Goal: Information Seeking & Learning: Learn about a topic

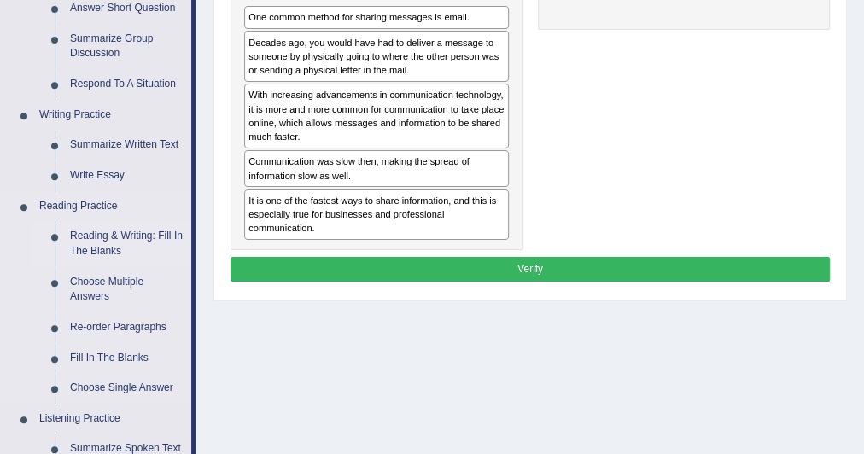
scroll to position [343, 0]
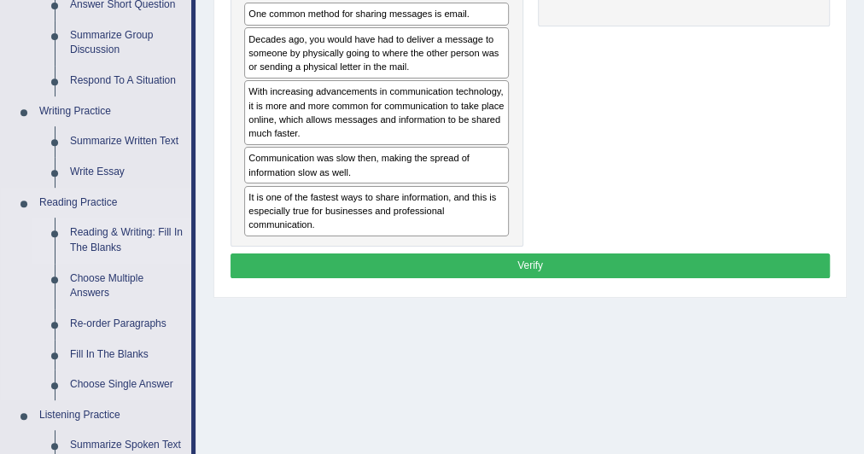
click at [127, 228] on link "Reading & Writing: Fill In The Blanks" at bounding box center [126, 240] width 129 height 45
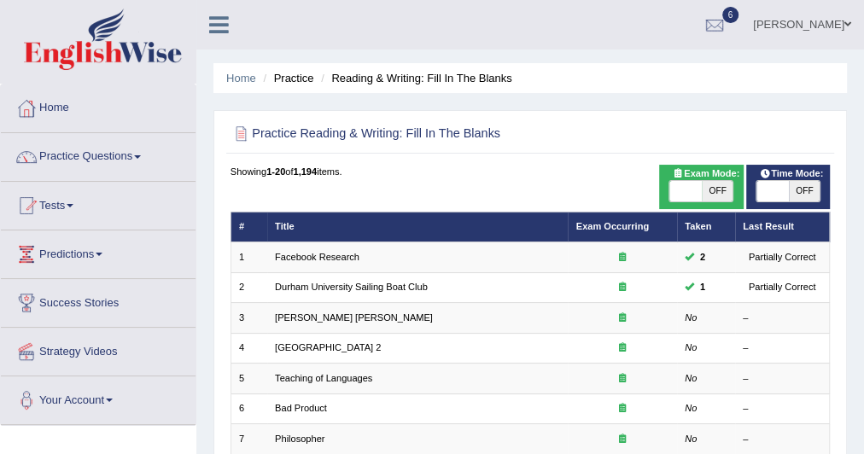
scroll to position [65, 0]
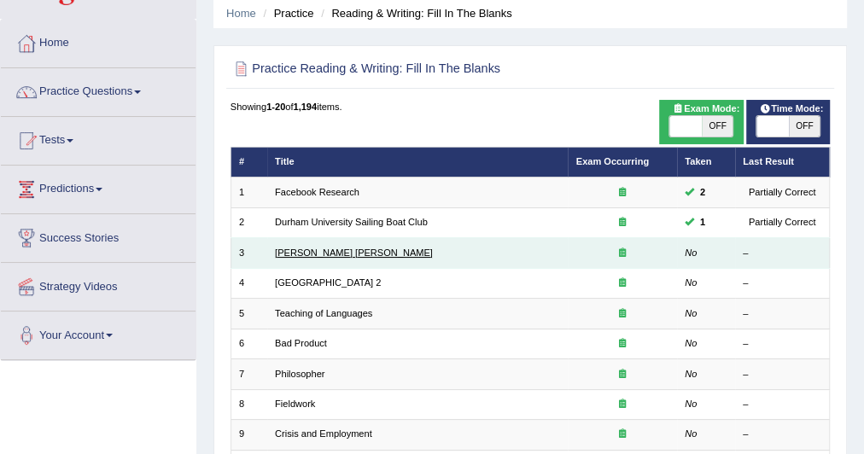
click at [297, 253] on link "Mona Lisa" at bounding box center [354, 252] width 158 height 10
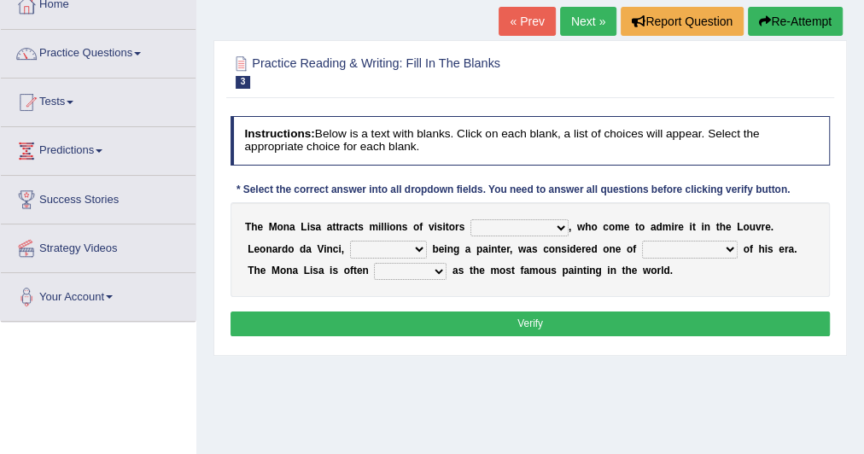
scroll to position [103, 0]
click at [486, 226] on select "around the year the all year all year round per year" at bounding box center [519, 227] width 98 height 17
click at [528, 227] on select "around the year the all year all year round per year" at bounding box center [519, 227] width 98 height 17
select select "around the year"
click at [470, 219] on select "around the year the all year all year round per year" at bounding box center [519, 227] width 98 height 17
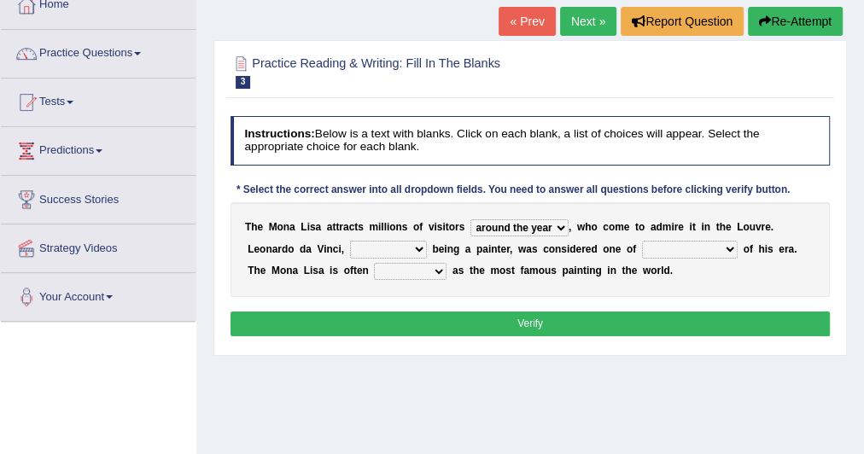
click at [388, 242] on select "rather than as much as as well as as long as" at bounding box center [388, 249] width 77 height 17
select select "as well as"
click at [350, 241] on select "rather than as much as as well as as long as" at bounding box center [388, 249] width 77 height 17
click at [655, 249] on select "better artists artist the better artist the best artists" at bounding box center [690, 249] width 96 height 17
select select "the better artist"
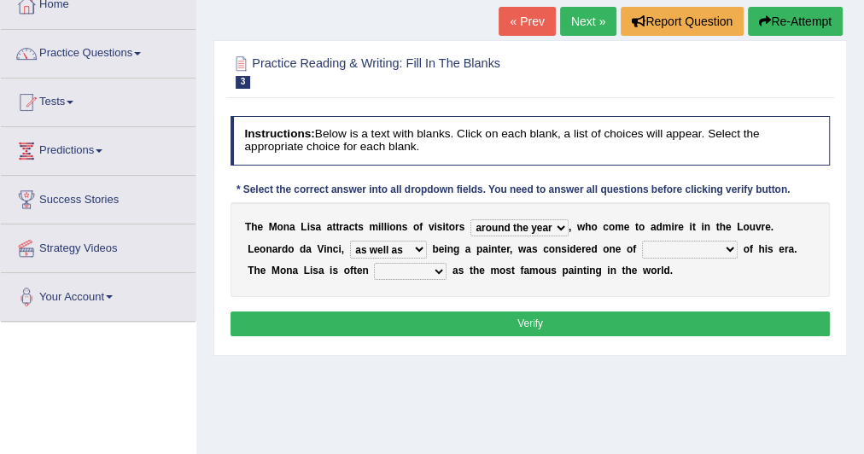
click at [642, 241] on select "better artists artist the better artist the best artists" at bounding box center [690, 249] width 96 height 17
click at [374, 265] on select "classified suggested predicted described" at bounding box center [410, 271] width 73 height 17
click at [374, 267] on select "classified suggested predicted described" at bounding box center [410, 271] width 73 height 17
select select "described"
click at [374, 263] on select "classified suggested predicted described" at bounding box center [410, 271] width 73 height 17
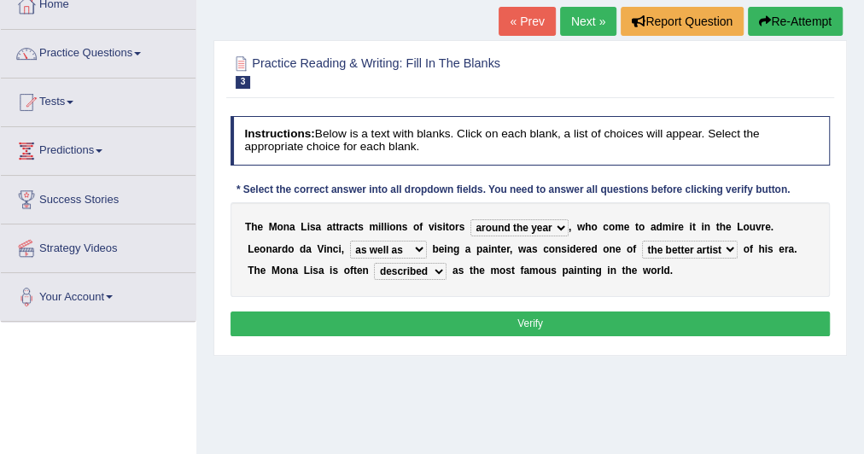
click at [387, 316] on button "Verify" at bounding box center [530, 323] width 600 height 25
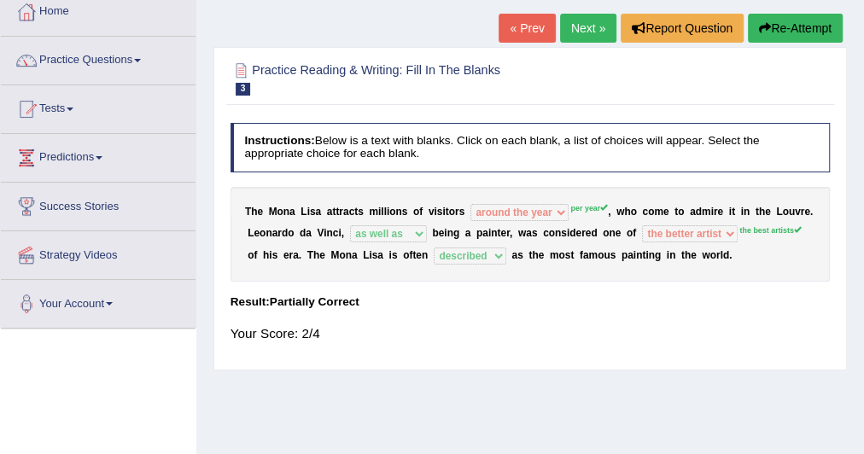
scroll to position [96, 0]
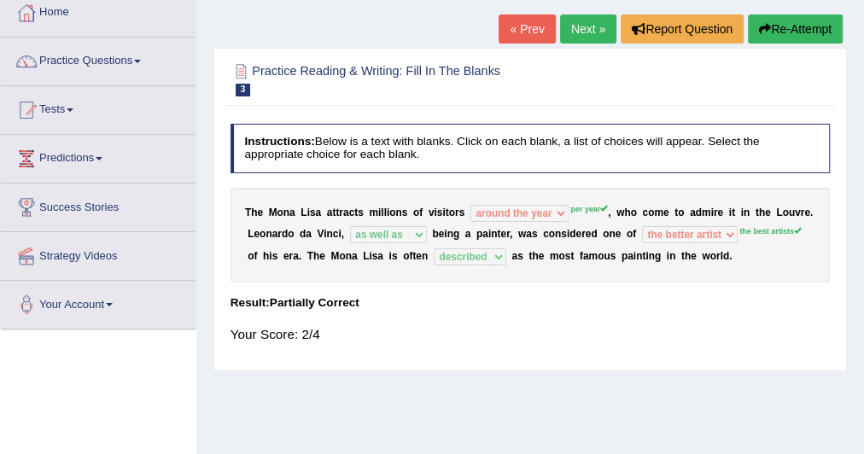
click at [578, 26] on link "Next »" at bounding box center [588, 29] width 56 height 29
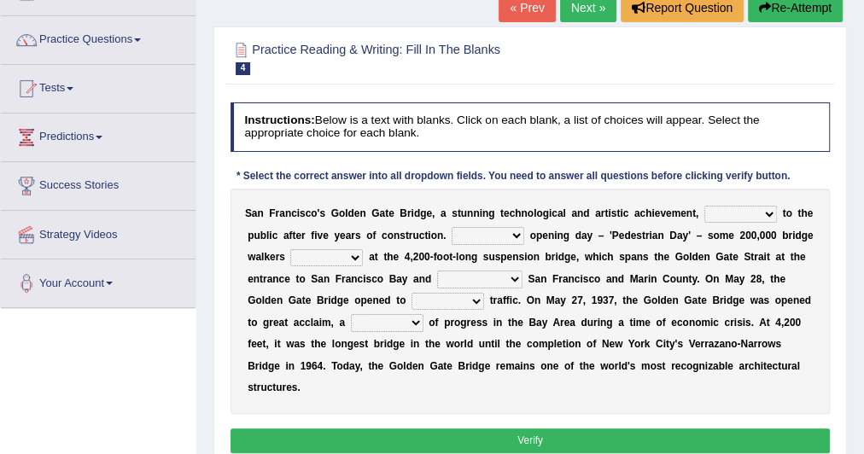
scroll to position [126, 0]
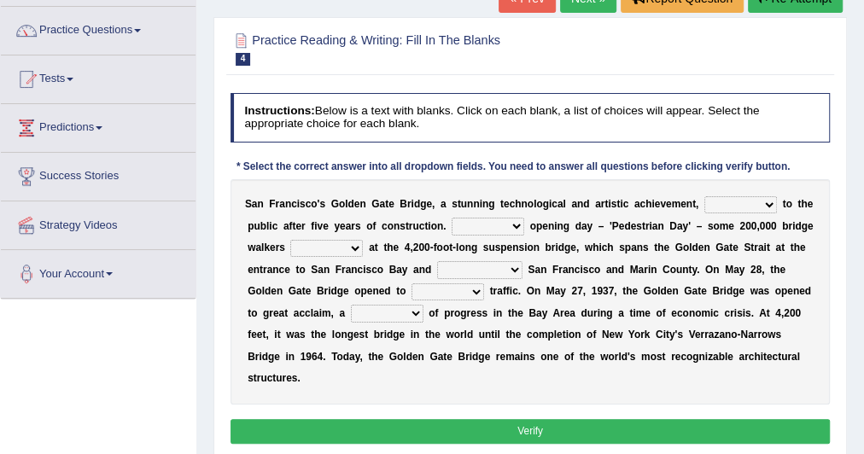
click at [722, 203] on select "opens closes appears equals" at bounding box center [740, 204] width 73 height 17
select select "opens"
click at [704, 196] on select "opens closes appears equals" at bounding box center [740, 204] width 73 height 17
click at [476, 230] on select "On During Since When" at bounding box center [487, 226] width 73 height 17
select select "On"
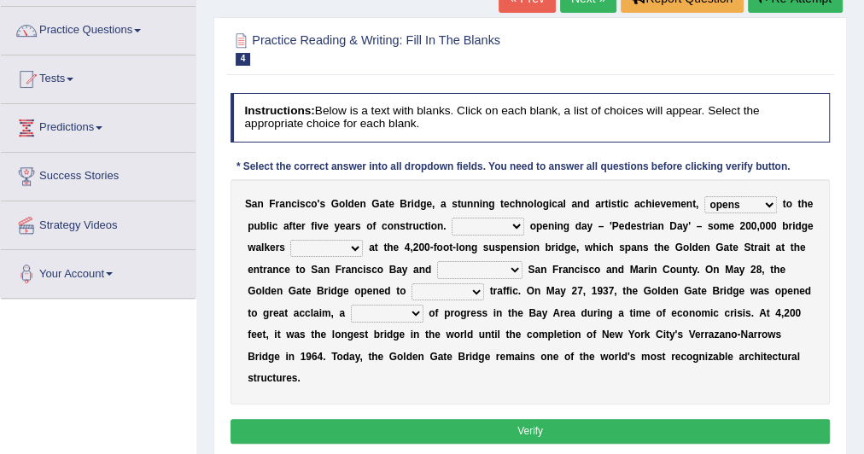
click at [451, 218] on select "On During Since When" at bounding box center [487, 226] width 73 height 17
click at [352, 240] on select "stationed looked marveled laughed" at bounding box center [326, 248] width 73 height 17
select select "stationed"
click at [290, 240] on select "stationed looked marveled laughed" at bounding box center [326, 248] width 73 height 17
click at [465, 267] on select "separates connects channels differentiates" at bounding box center [479, 269] width 85 height 17
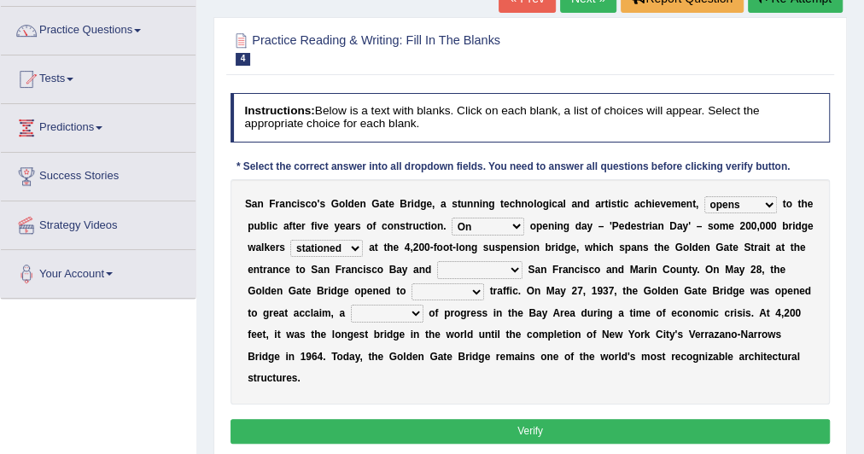
select select "connects"
click at [437, 261] on select "separates connects channels differentiates" at bounding box center [479, 269] width 85 height 17
click at [433, 289] on select "aquatic vehicular airborne watertight" at bounding box center [447, 291] width 73 height 17
select select "vehicular"
click at [411, 283] on select "aquatic vehicular airborne watertight" at bounding box center [447, 291] width 73 height 17
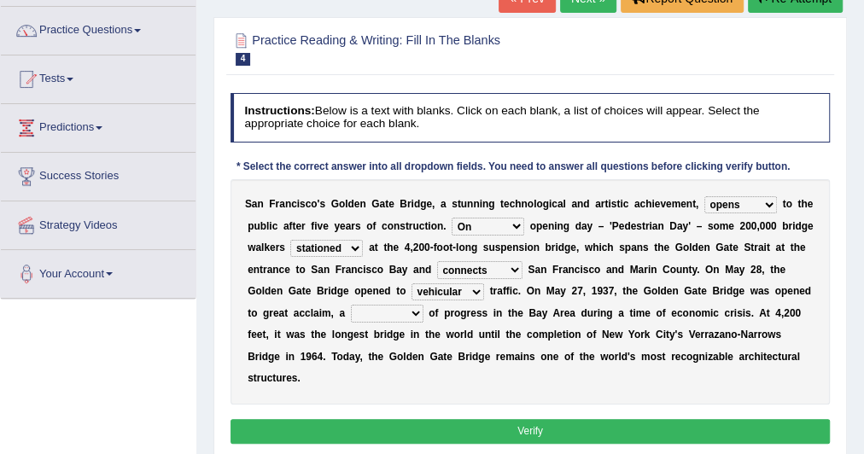
click at [366, 313] on select "denial symbol technique yield" at bounding box center [387, 313] width 73 height 17
select select "yield"
click at [351, 305] on select "denial symbol technique yield" at bounding box center [387, 313] width 73 height 17
click at [476, 220] on select "On During Since When" at bounding box center [487, 226] width 73 height 17
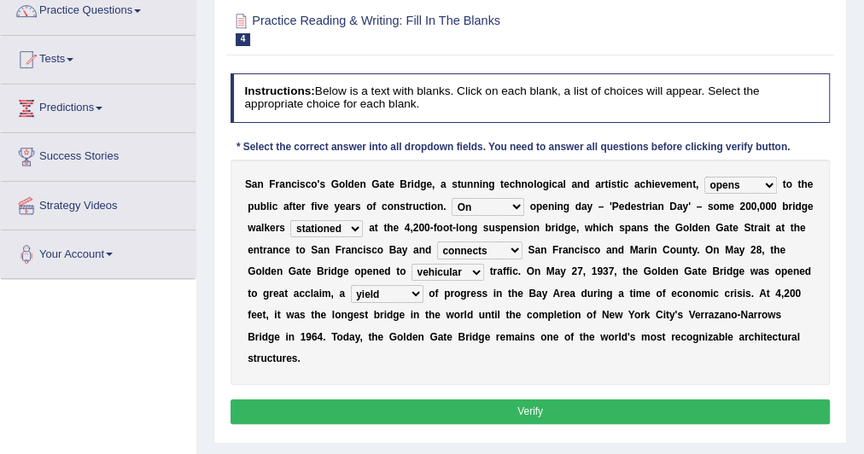
scroll to position [147, 0]
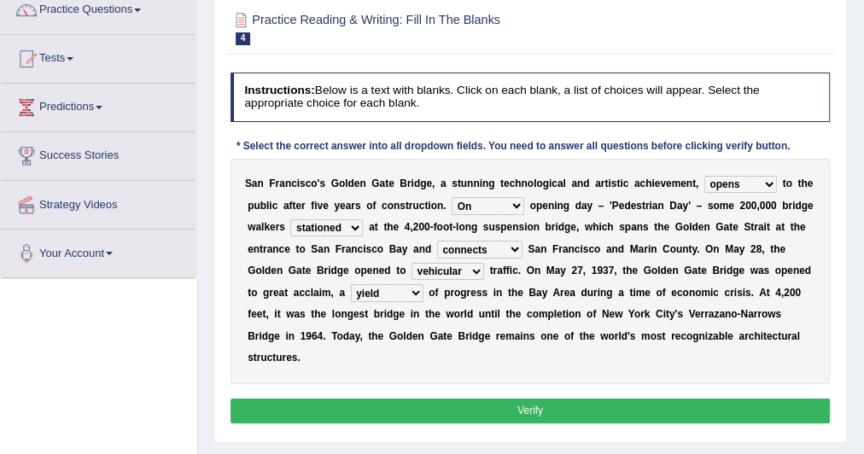
click at [465, 408] on button "Verify" at bounding box center [530, 411] width 600 height 25
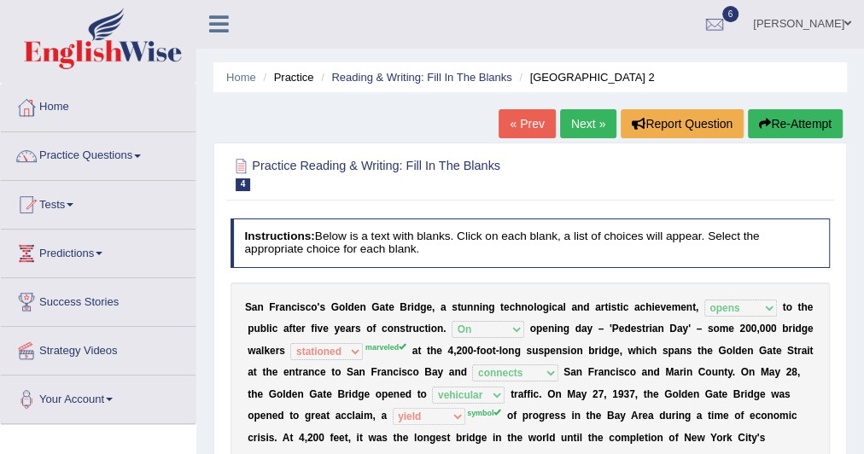
scroll to position [0, 0]
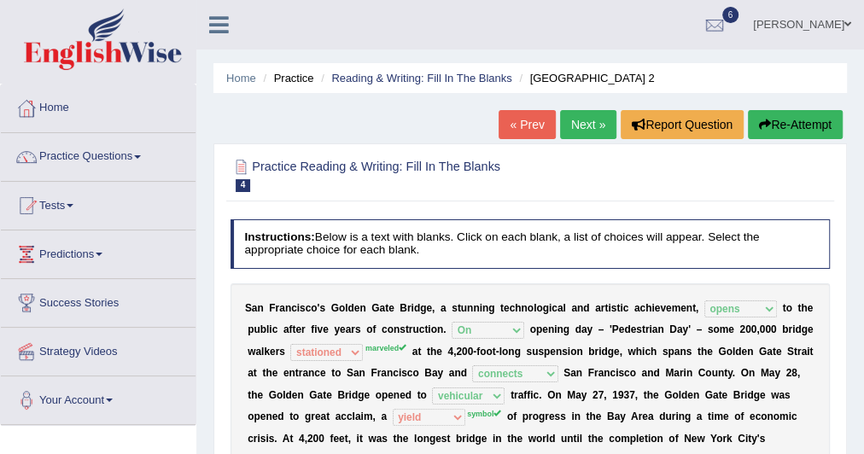
click at [585, 119] on link "Next »" at bounding box center [588, 124] width 56 height 29
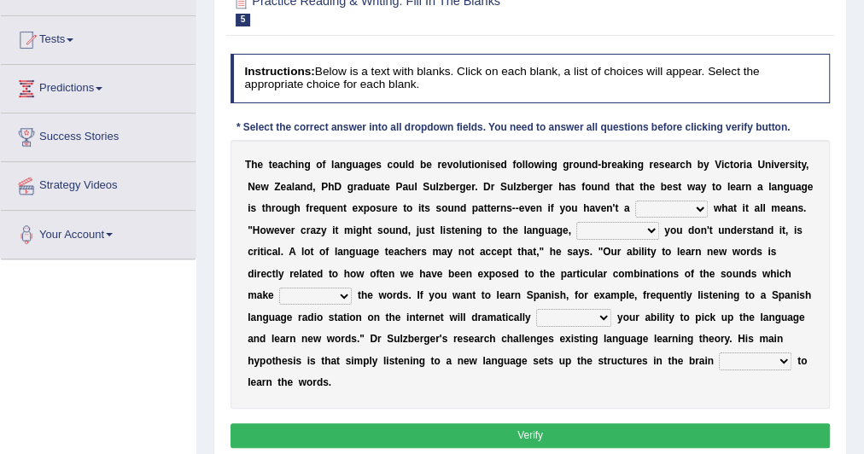
scroll to position [170, 0]
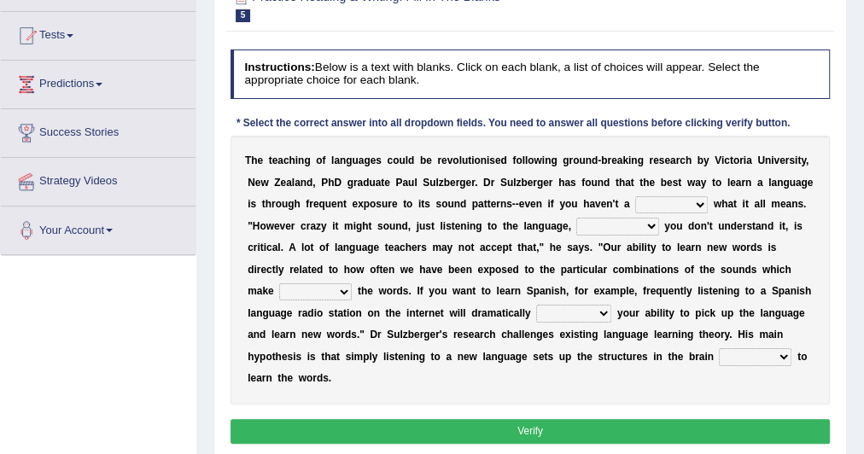
click at [649, 198] on select "dew claw clue due" at bounding box center [671, 204] width 73 height 17
select select "clue"
click at [635, 196] on select "dew claw clue due" at bounding box center [671, 204] width 73 height 17
click at [592, 224] on select "but also all together even though if so" at bounding box center [617, 226] width 82 height 17
select select "even though"
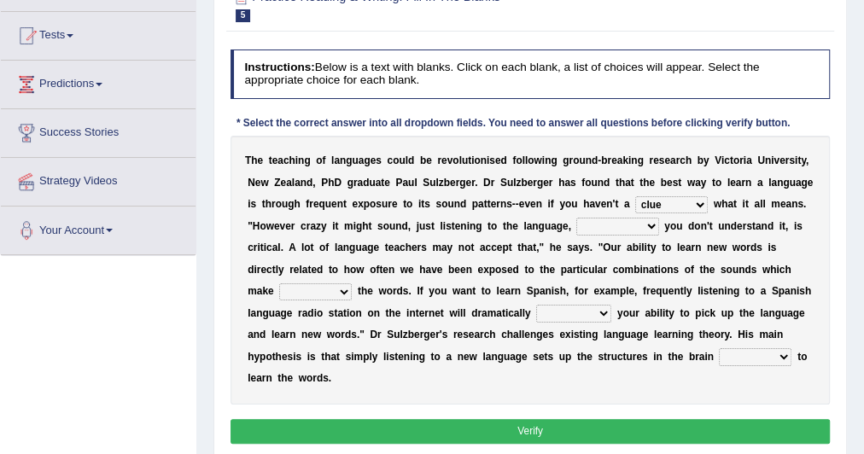
click at [576, 218] on select "but also all together even though if so" at bounding box center [617, 226] width 82 height 17
click at [344, 290] on select "down up of on" at bounding box center [315, 291] width 73 height 17
click at [308, 392] on div "T h e t e a c h i n g o f l a n g u a g e s c o u l d b e r e v o l u t i o n i…" at bounding box center [530, 270] width 600 height 269
click at [305, 288] on select "down up of on" at bounding box center [315, 291] width 73 height 17
select select "on"
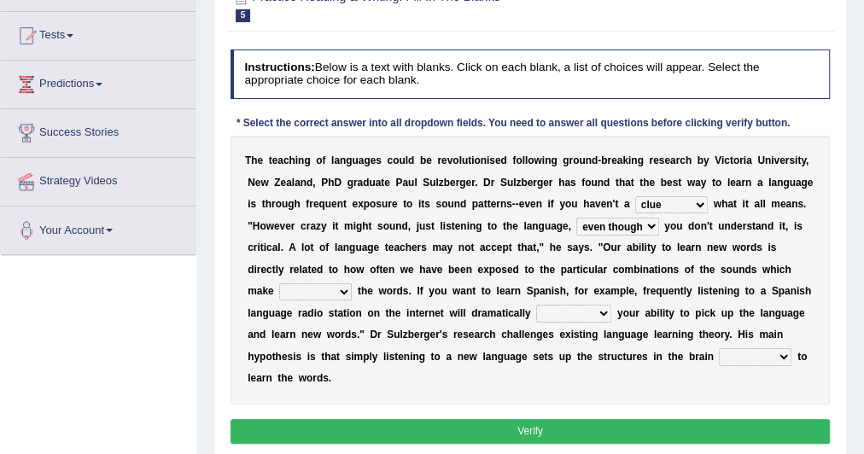
click at [279, 283] on select "down up of on" at bounding box center [315, 291] width 73 height 17
click at [561, 312] on select "evaluate exaggerate describe boost" at bounding box center [573, 313] width 75 height 17
select select "boost"
click at [536, 305] on select "evaluate exaggerate describe boost" at bounding box center [573, 313] width 75 height 17
click at [729, 349] on select "requiring required directed to require" at bounding box center [755, 356] width 73 height 17
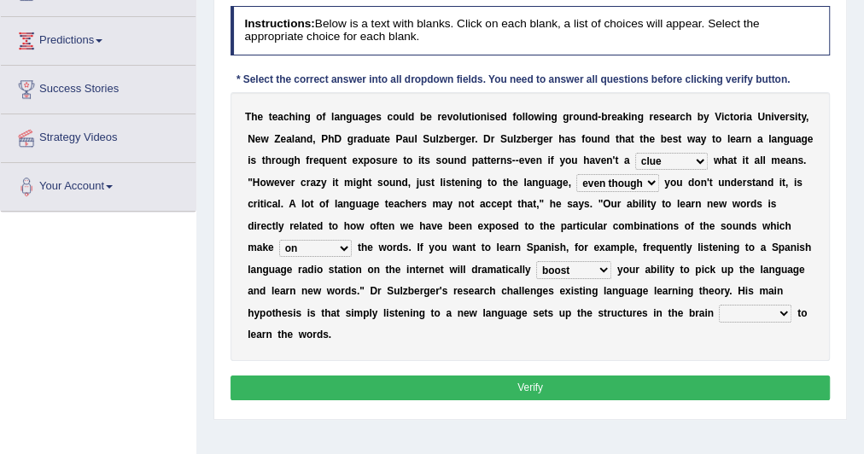
scroll to position [215, 0]
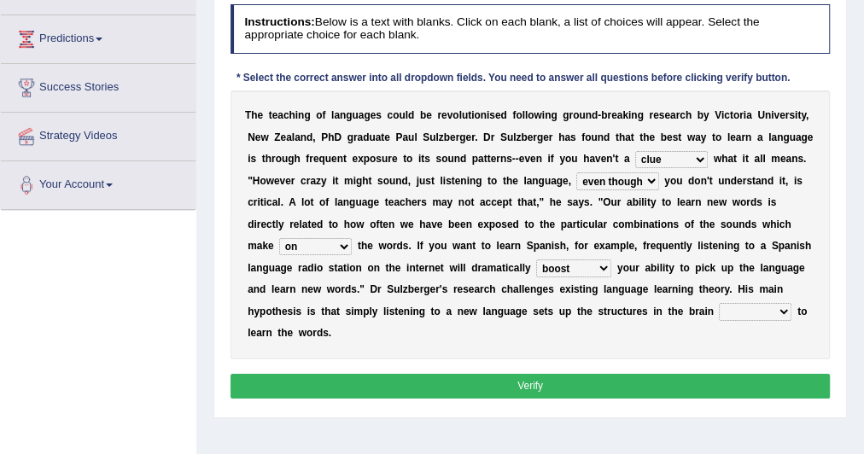
click at [738, 308] on select "requiring required directed to require" at bounding box center [755, 311] width 73 height 17
select select "required"
click at [719, 303] on select "requiring required directed to require" at bounding box center [755, 311] width 73 height 17
click at [631, 381] on button "Verify" at bounding box center [530, 386] width 600 height 25
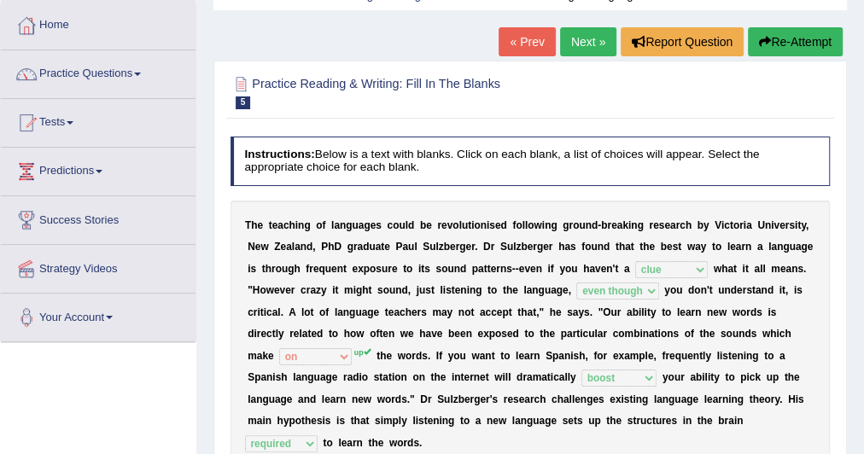
scroll to position [82, 0]
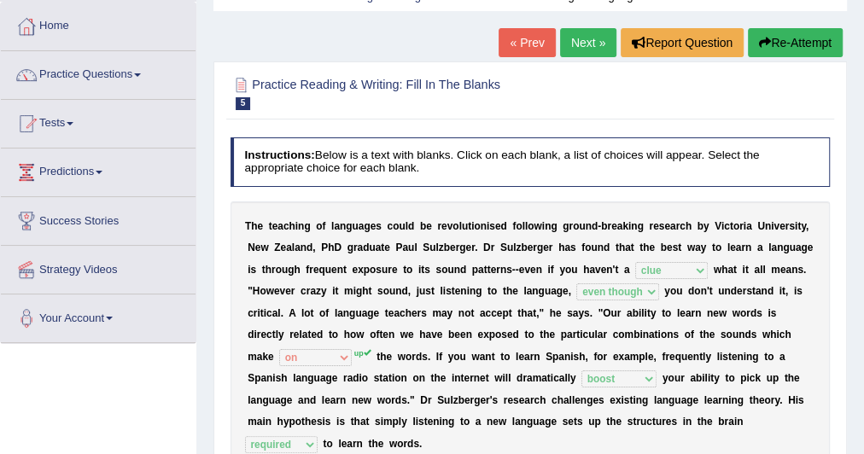
click at [585, 44] on link "Next »" at bounding box center [588, 42] width 56 height 29
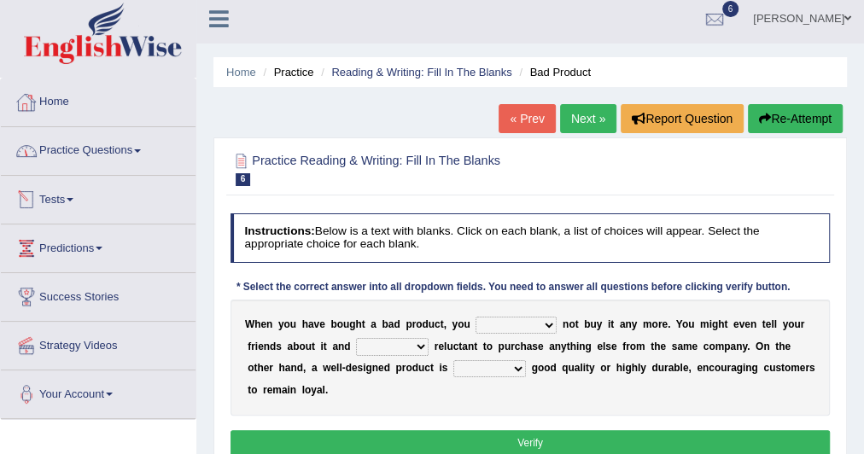
scroll to position [5, 0]
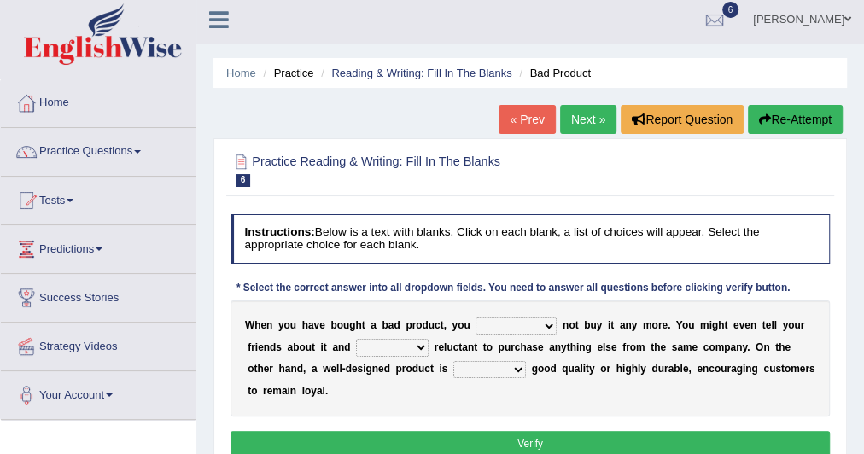
click at [85, 152] on link "Practice Questions" at bounding box center [98, 149] width 195 height 43
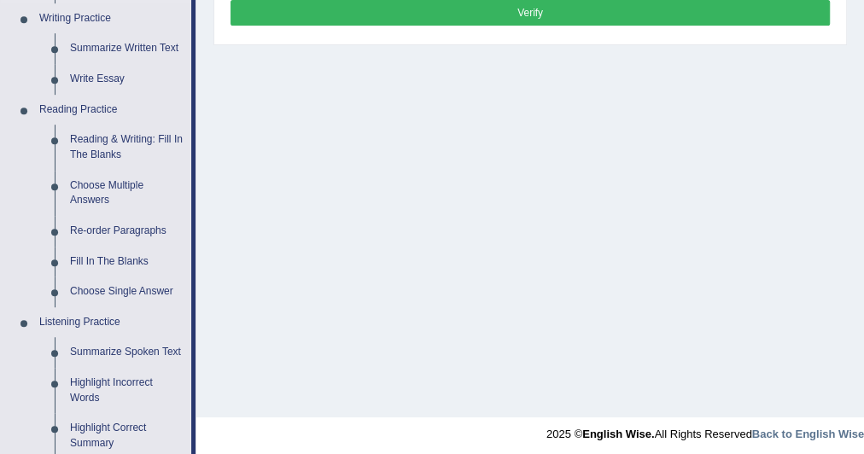
scroll to position [437, 0]
click at [130, 131] on link "Reading & Writing: Fill In The Blanks" at bounding box center [126, 146] width 129 height 45
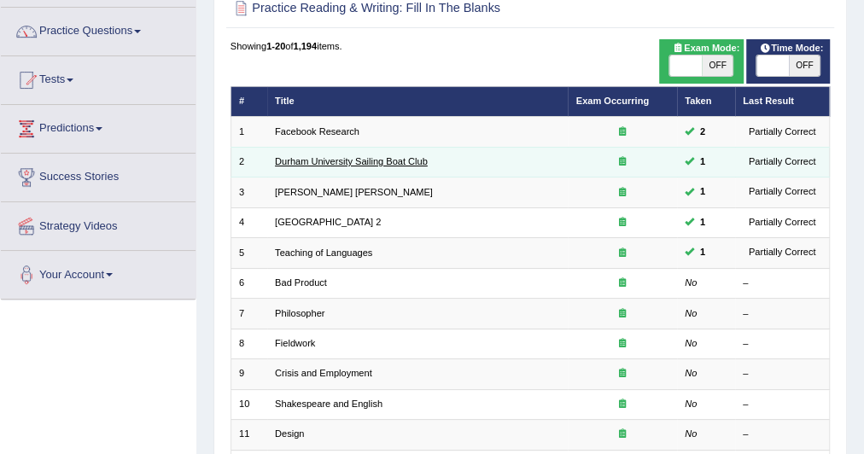
scroll to position [126, 0]
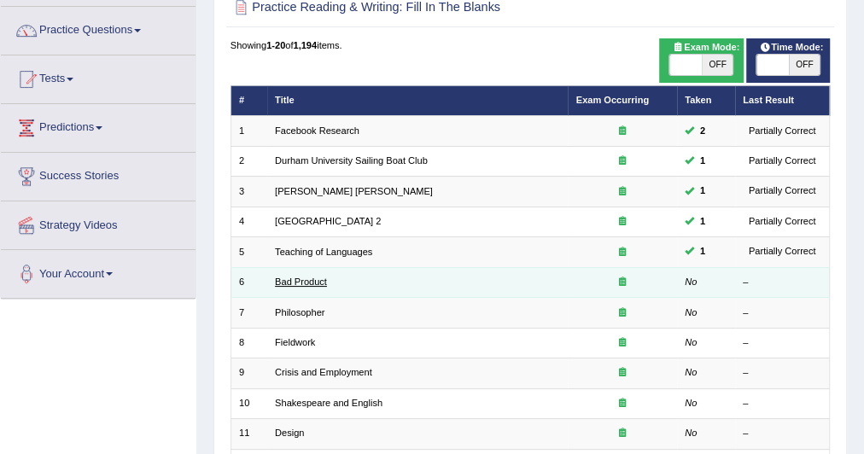
click at [295, 277] on link "Bad Product" at bounding box center [301, 282] width 52 height 10
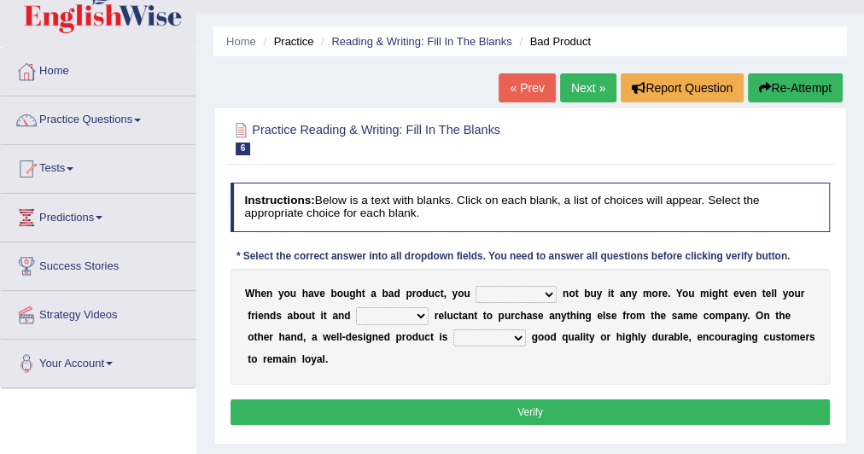
scroll to position [46, 0]
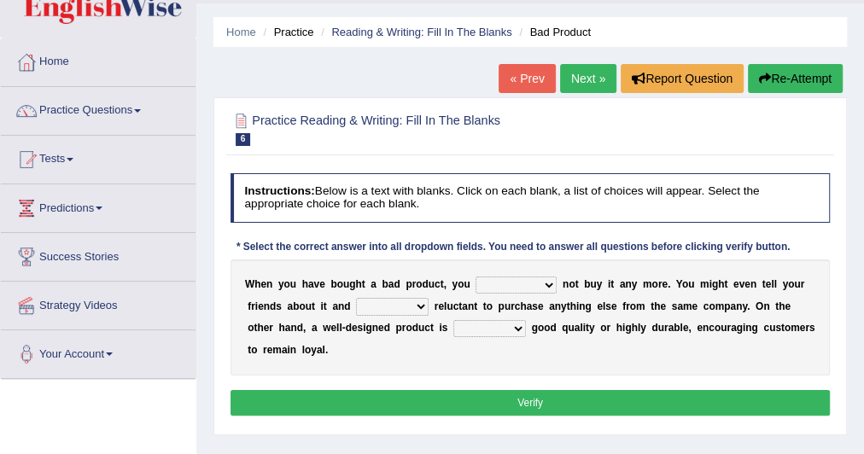
click at [484, 281] on select "would have should have should" at bounding box center [515, 285] width 81 height 17
select select "would"
click at [475, 277] on select "would have should have should" at bounding box center [515, 285] width 81 height 17
click at [361, 304] on select "is are be being" at bounding box center [392, 306] width 73 height 17
select select "be"
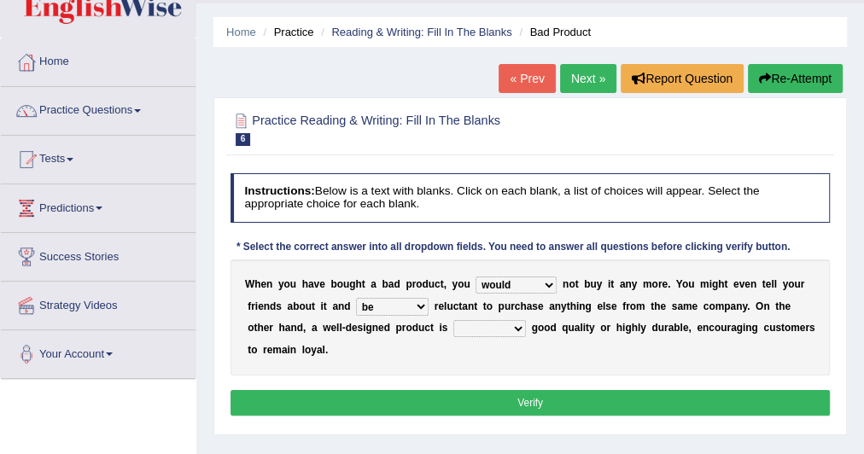
click at [356, 298] on select "is are be being" at bounding box center [392, 306] width 73 height 17
click at [468, 323] on select "both also neither either" at bounding box center [489, 328] width 73 height 17
select select "also"
click at [453, 320] on select "both also neither either" at bounding box center [489, 328] width 73 height 17
click at [492, 394] on button "Verify" at bounding box center [530, 402] width 600 height 25
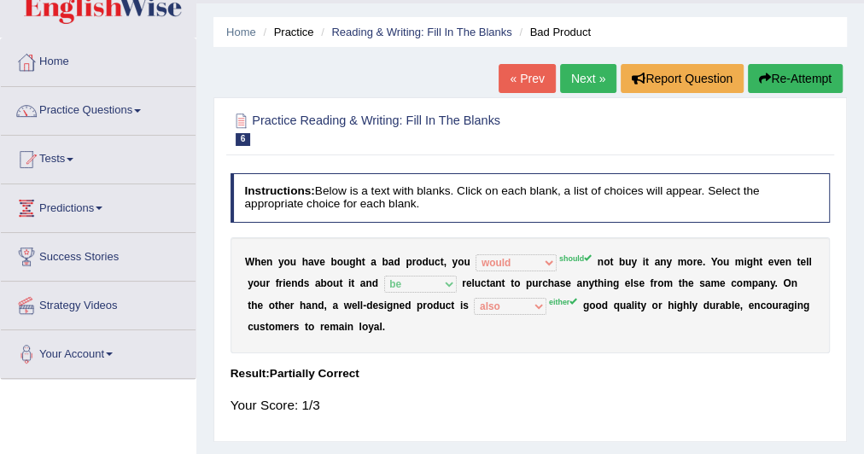
click at [576, 79] on link "Next »" at bounding box center [588, 78] width 56 height 29
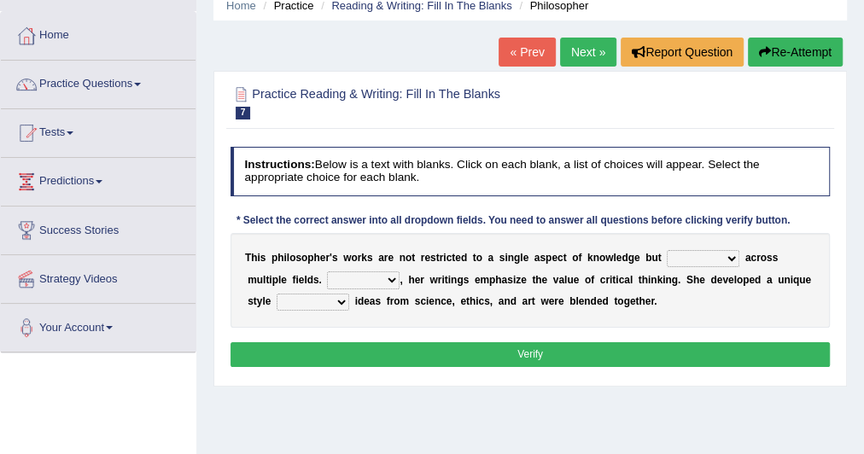
scroll to position [75, 0]
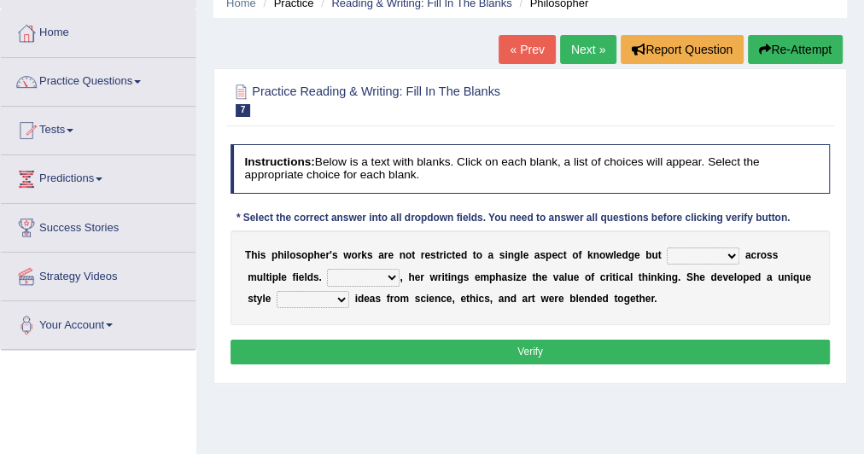
click at [691, 253] on select "constrain contain assemble extend" at bounding box center [703, 255] width 73 height 17
select select "extend"
click at [667, 247] on select "constrain contain assemble extend" at bounding box center [703, 255] width 73 height 17
click at [339, 274] on select "Rather So Moreover Likely" at bounding box center [363, 277] width 73 height 17
select select "Moreover"
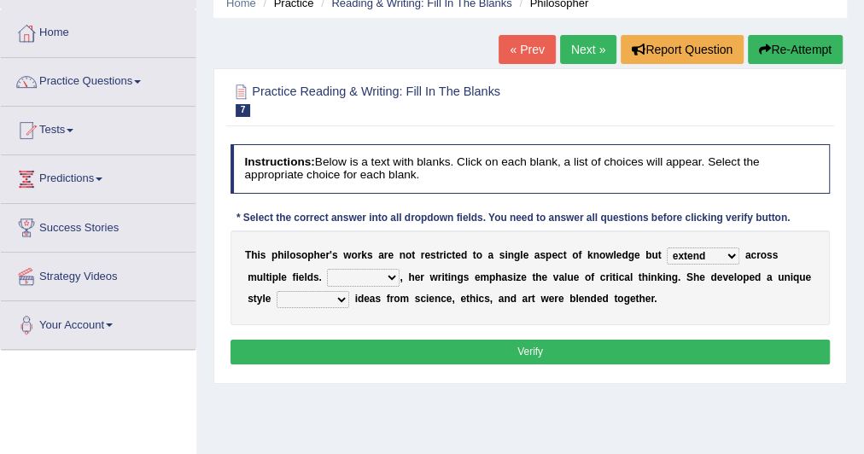
click at [327, 269] on select "Rather So Moreover Likely" at bounding box center [363, 277] width 73 height 17
click at [336, 294] on select "in that that which in which" at bounding box center [313, 299] width 73 height 17
select select "which"
click at [277, 291] on select "in that that which in which" at bounding box center [313, 299] width 73 height 17
click at [335, 341] on button "Verify" at bounding box center [530, 352] width 600 height 25
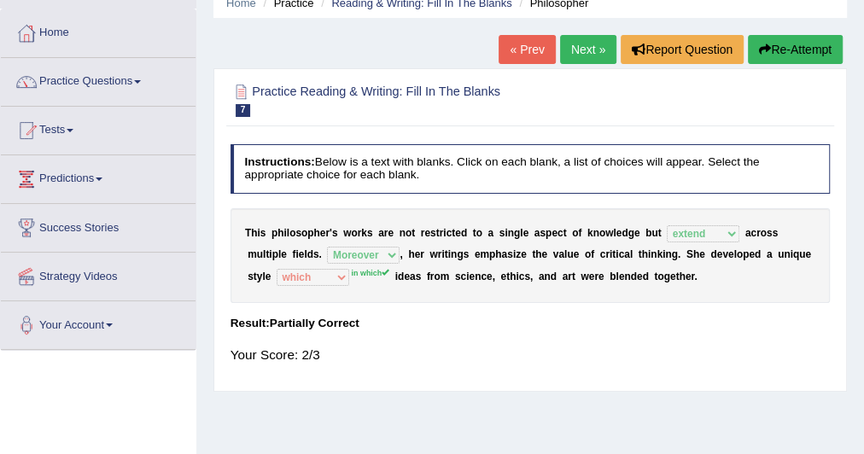
scroll to position [0, 0]
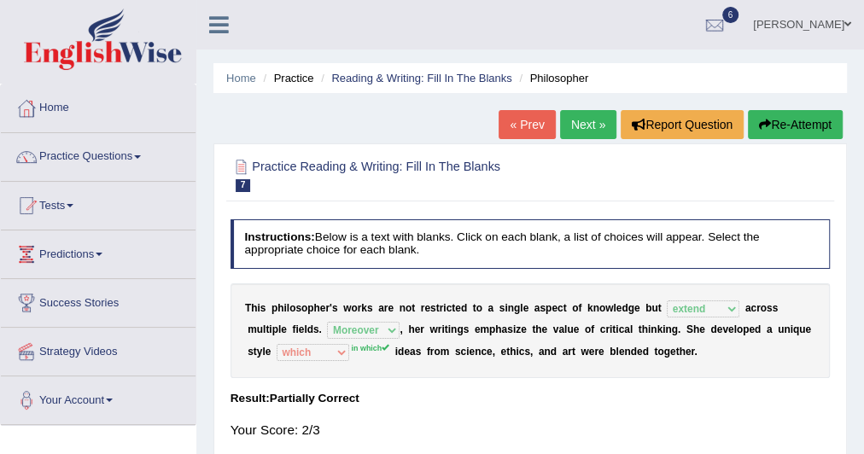
click at [588, 129] on link "Next »" at bounding box center [588, 124] width 56 height 29
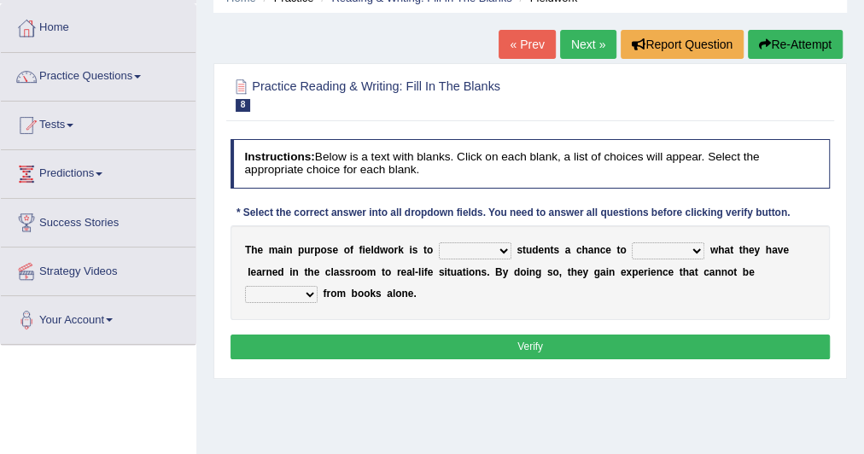
scroll to position [82, 0]
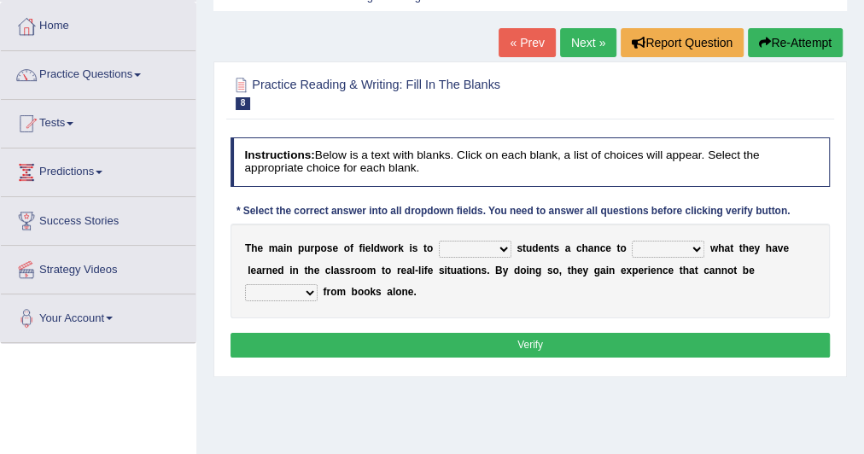
click at [451, 246] on select "resemble stow rave offer" at bounding box center [475, 249] width 73 height 17
select select "resemble"
click at [439, 241] on select "resemble stow rave offer" at bounding box center [475, 249] width 73 height 17
click at [654, 248] on select "compare align apply dismount" at bounding box center [668, 249] width 73 height 17
select select "apply"
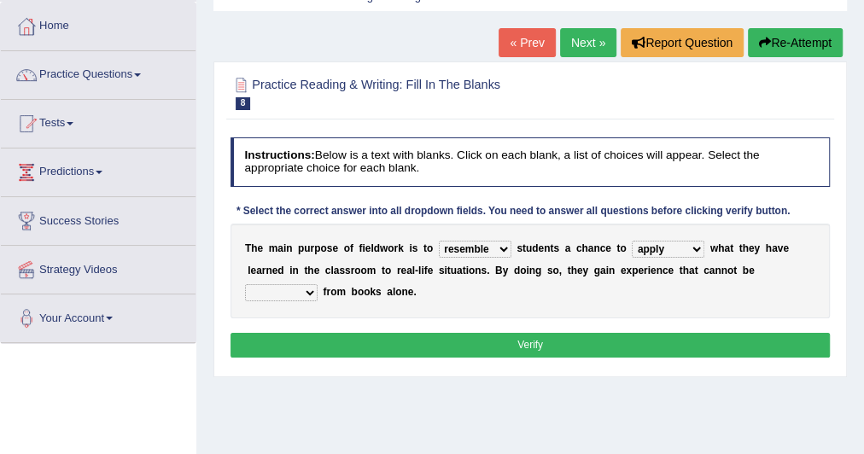
click at [632, 241] on select "compare align apply dismount" at bounding box center [668, 249] width 73 height 17
click at [277, 288] on select "originated prepared obtained touted" at bounding box center [281, 292] width 73 height 17
click at [245, 284] on select "originated prepared obtained touted" at bounding box center [281, 292] width 73 height 17
click at [456, 246] on select "resemble stow rave offer" at bounding box center [475, 249] width 73 height 17
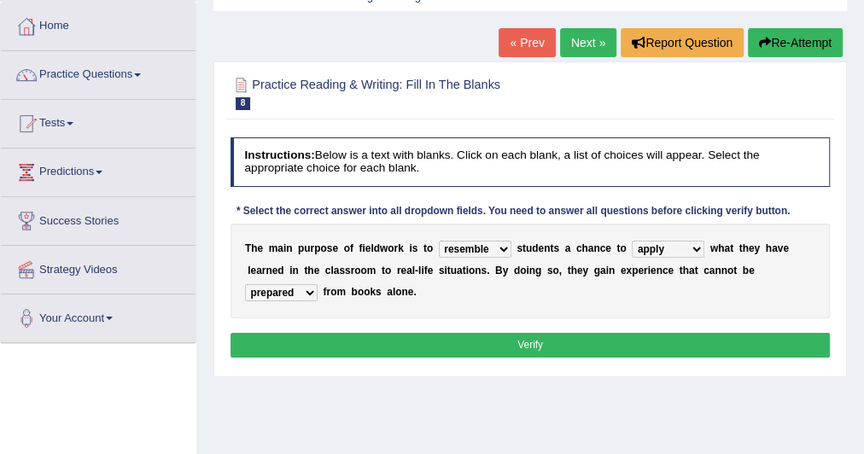
click at [306, 288] on select "originated prepared obtained touted" at bounding box center [281, 292] width 73 height 17
click at [381, 295] on b at bounding box center [384, 292] width 6 height 12
click at [310, 292] on select "originated prepared obtained touted" at bounding box center [281, 292] width 73 height 17
select select "obtained"
click at [245, 284] on select "originated prepared obtained touted" at bounding box center [281, 292] width 73 height 17
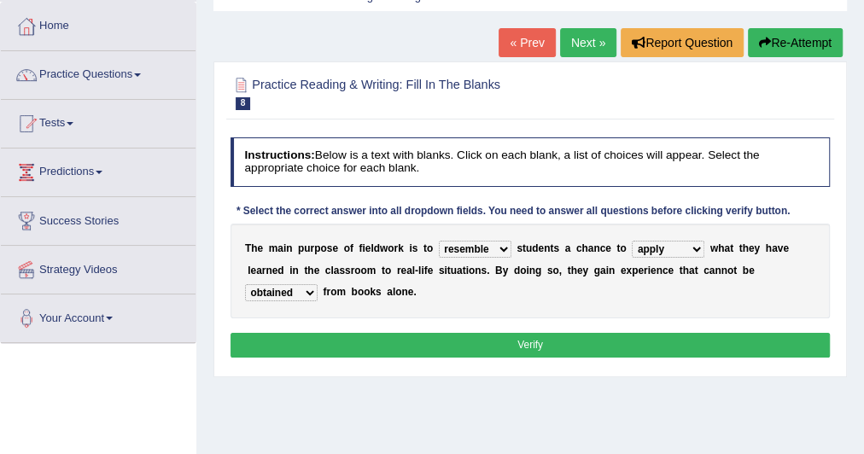
click at [337, 333] on button "Verify" at bounding box center [530, 345] width 600 height 25
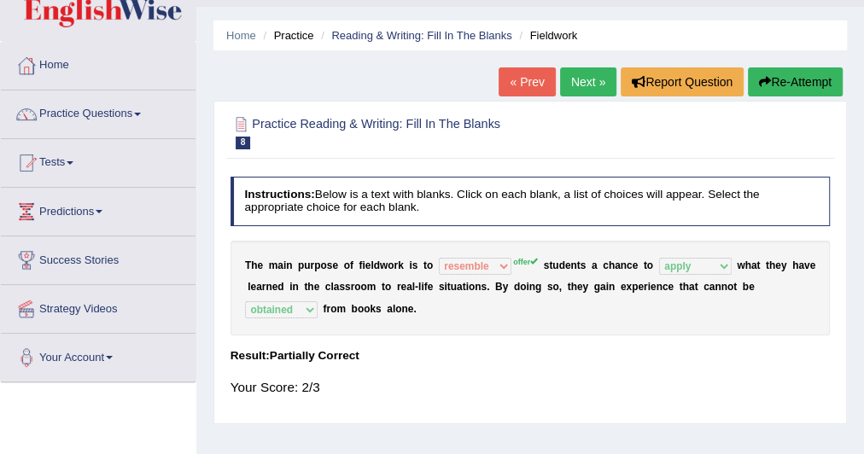
scroll to position [39, 0]
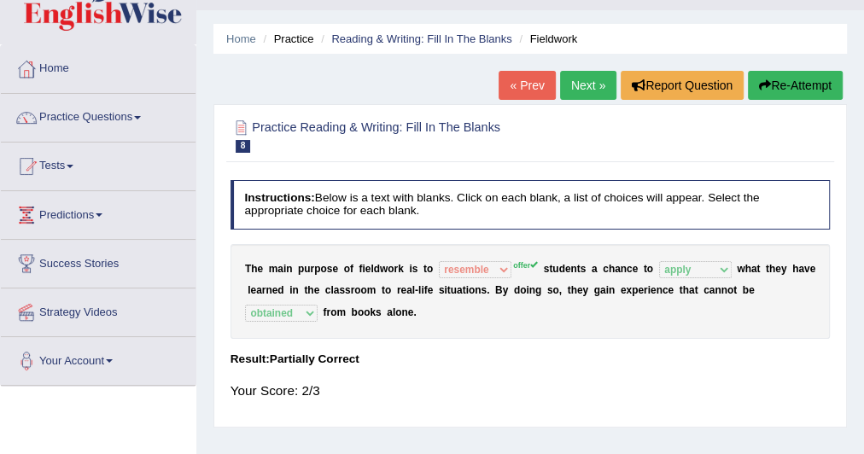
click at [591, 86] on link "Next »" at bounding box center [588, 85] width 56 height 29
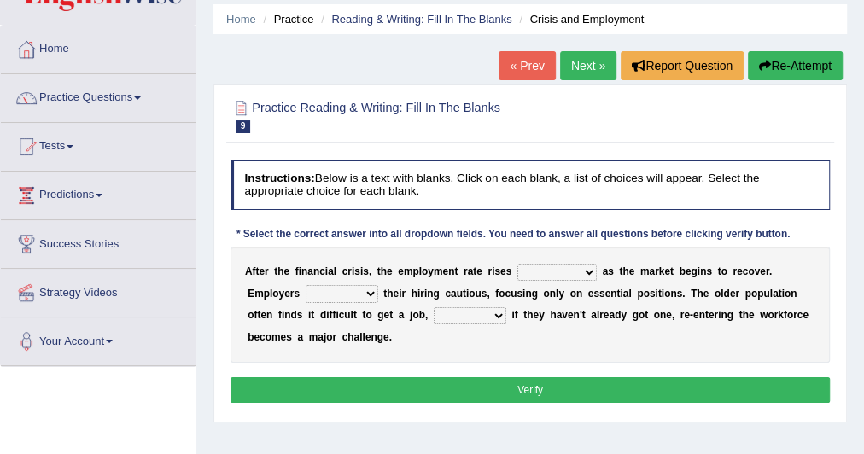
scroll to position [60, 0]
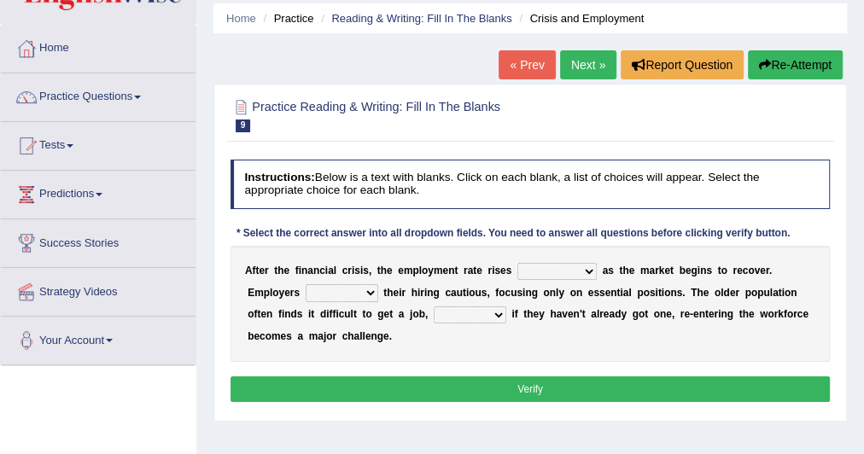
click at [534, 271] on select "normally conversely strenuously sharply" at bounding box center [556, 271] width 79 height 17
select select "normally"
click at [517, 263] on select "normally conversely strenuously sharply" at bounding box center [556, 271] width 79 height 17
click at [567, 268] on select "normally conversely strenuously sharply" at bounding box center [556, 271] width 79 height 17
click at [610, 308] on b "a" at bounding box center [611, 314] width 6 height 12
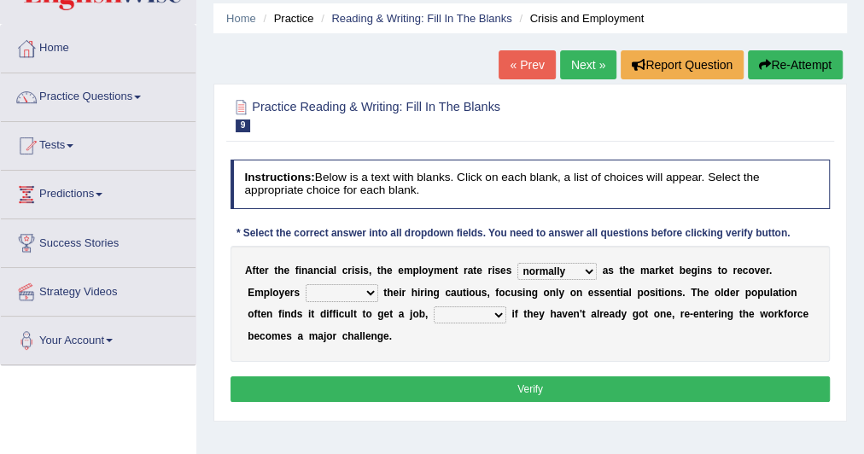
click at [306, 284] on select "keeping kept keep are kept" at bounding box center [342, 292] width 73 height 17
click at [331, 291] on select "keeping kept keep are kept" at bounding box center [342, 292] width 73 height 17
select select "keeping"
click at [306, 284] on select "keeping kept keep are kept" at bounding box center [342, 292] width 73 height 17
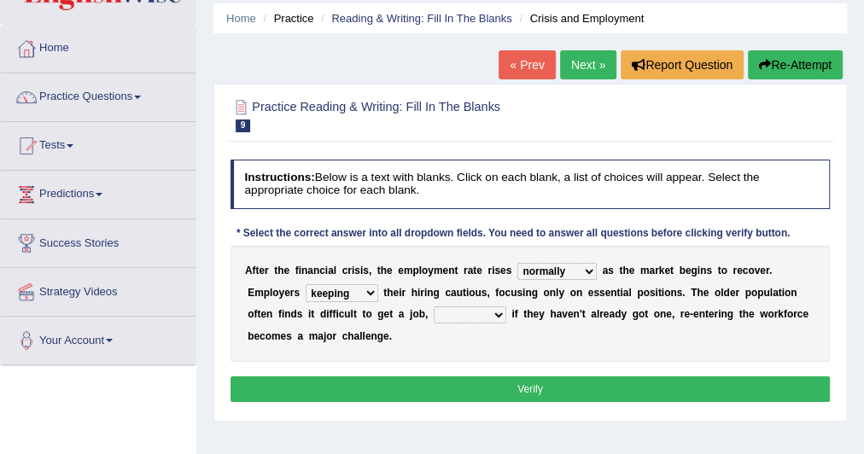
click at [476, 301] on div "A f t e r t h e f i n a n c i a l c r i s i s , t h e e m p l o y m e n t r a t…" at bounding box center [530, 304] width 600 height 116
click at [475, 314] on select "although while then because" at bounding box center [470, 314] width 73 height 17
select select "although"
click at [434, 306] on select "although while then because" at bounding box center [470, 314] width 73 height 17
click at [480, 317] on select "although while then because" at bounding box center [470, 314] width 73 height 17
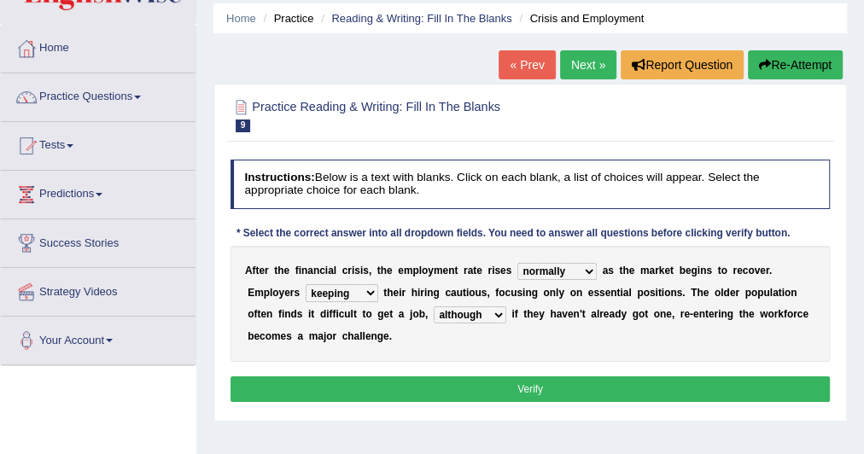
click at [558, 327] on div "A f t e r t h e f i n a n c i a l c r i s i s , t h e e m p l o y m e n t r a t…" at bounding box center [530, 304] width 600 height 116
click at [542, 269] on select "normally conversely strenuously sharply" at bounding box center [556, 271] width 79 height 17
select select "conversely"
click at [517, 263] on select "normally conversely strenuously sharply" at bounding box center [556, 271] width 79 height 17
click at [406, 395] on button "Verify" at bounding box center [530, 388] width 600 height 25
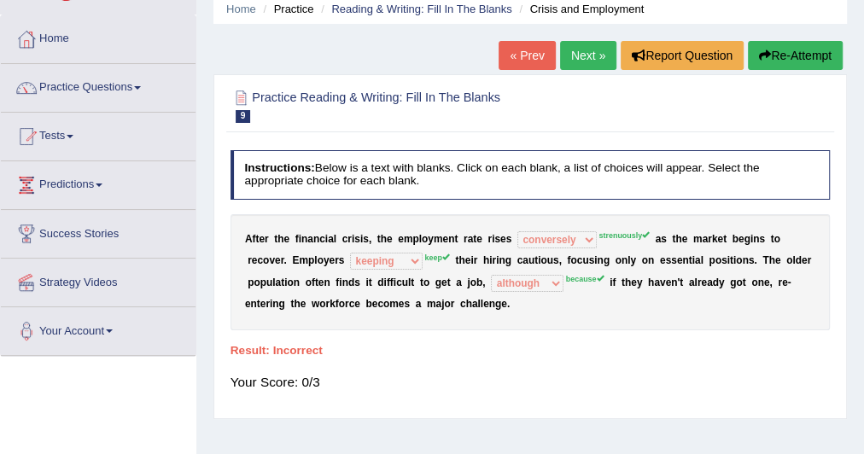
scroll to position [0, 0]
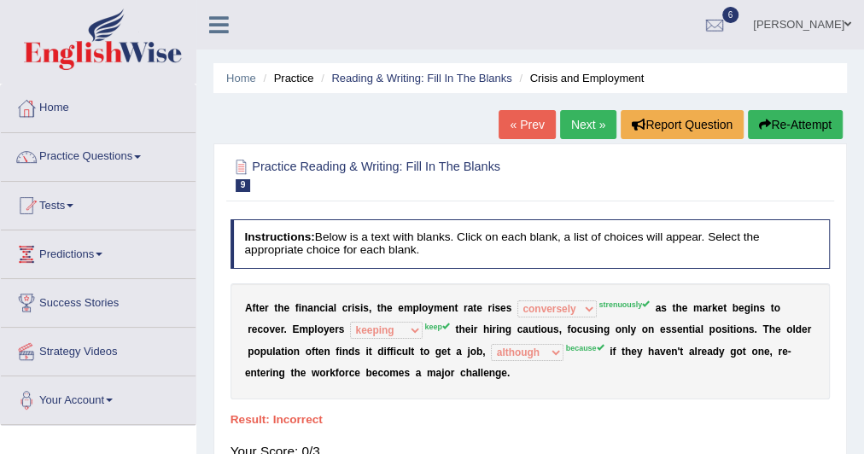
click at [592, 119] on link "Next »" at bounding box center [588, 124] width 56 height 29
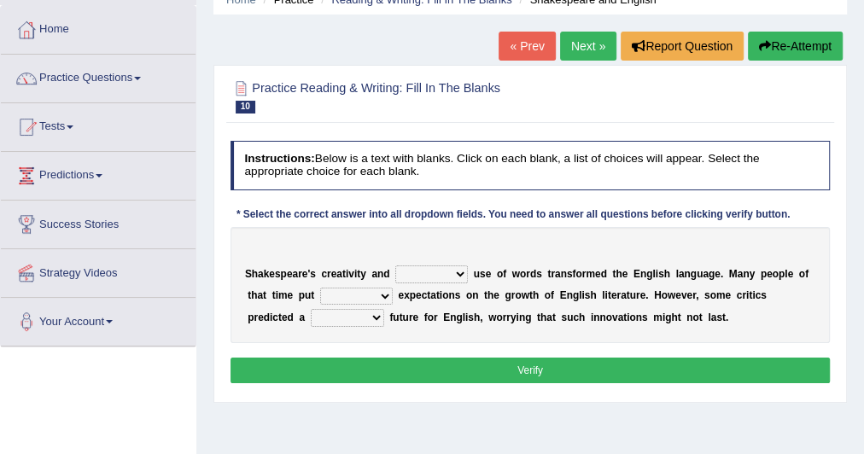
scroll to position [79, 0]
click at [418, 280] on select "idealized intensive fancied inventive" at bounding box center [431, 273] width 73 height 17
select select "idealized"
click at [395, 265] on select "idealized intensive fancied inventive" at bounding box center [431, 273] width 73 height 17
click at [337, 289] on select "wide much high more" at bounding box center [356, 296] width 73 height 17
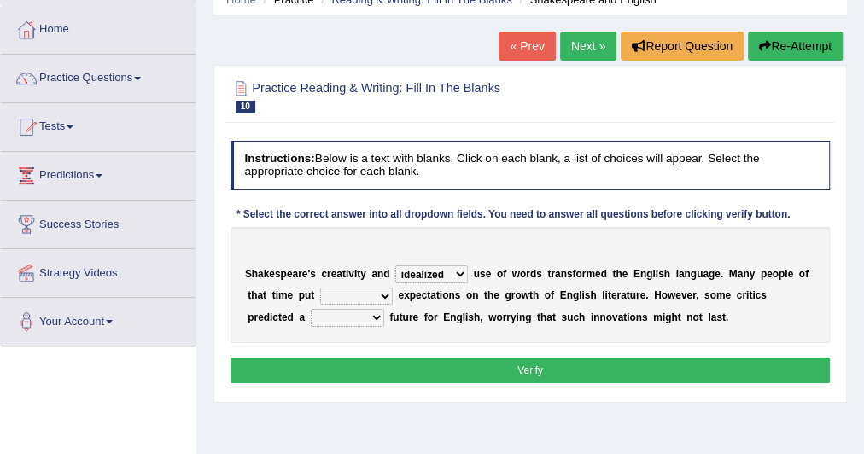
select select "high"
click at [320, 288] on select "wide much high more" at bounding box center [356, 296] width 73 height 17
click at [371, 318] on select "monetary promising irresistible daunting" at bounding box center [347, 317] width 73 height 17
select select "irresistible"
click at [311, 309] on select "monetary promising irresistible daunting" at bounding box center [347, 317] width 73 height 17
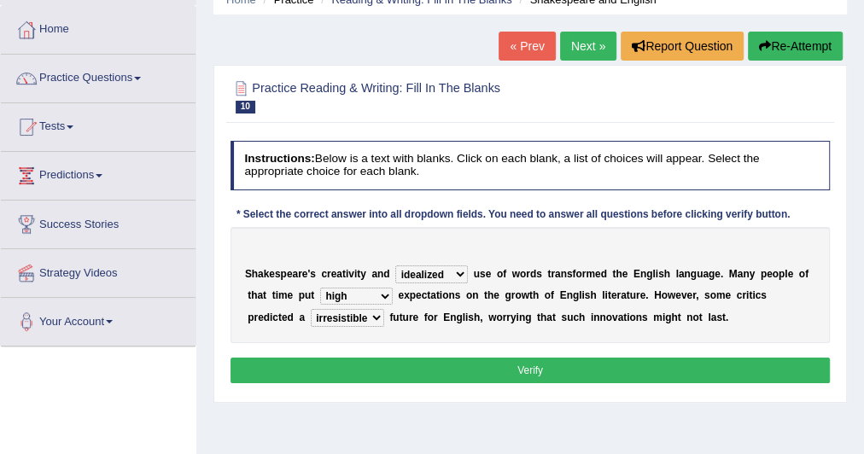
click at [453, 364] on button "Verify" at bounding box center [530, 370] width 600 height 25
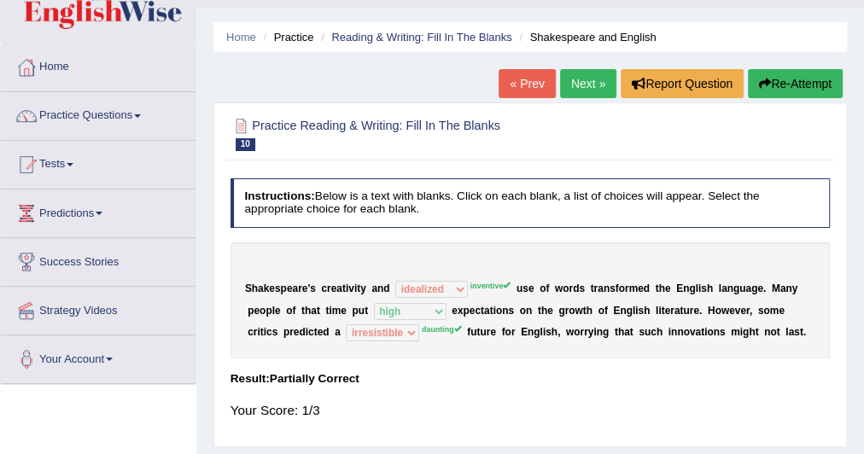
scroll to position [35, 0]
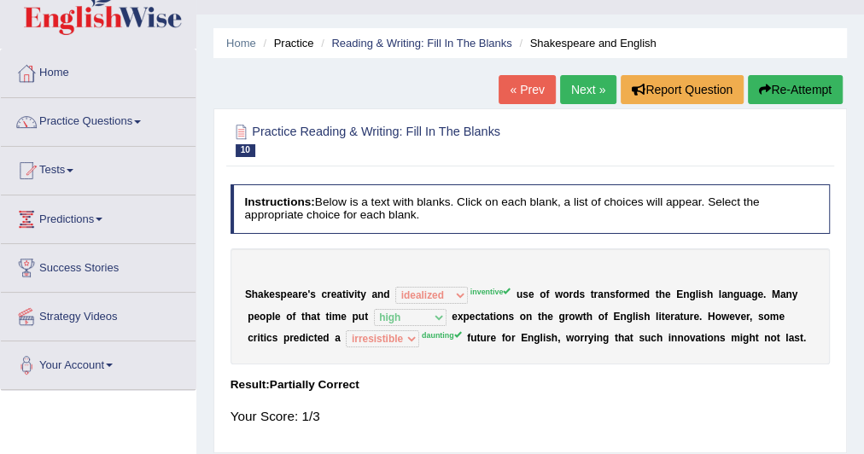
click at [581, 87] on link "Next »" at bounding box center [588, 89] width 56 height 29
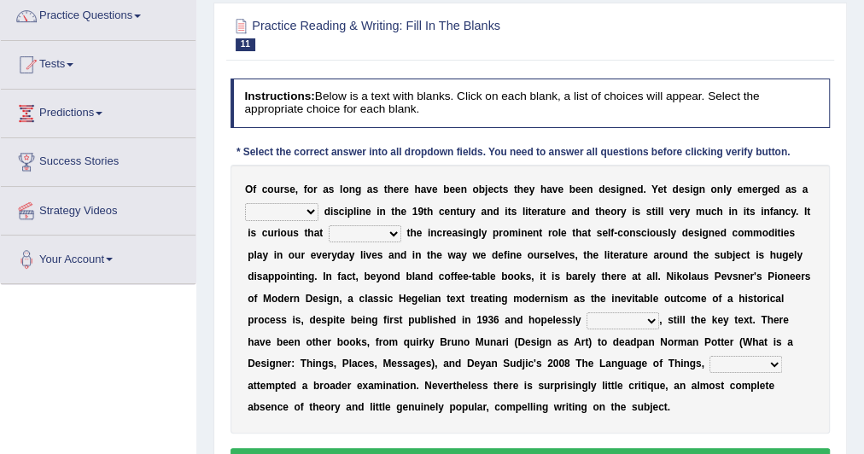
scroll to position [151, 0]
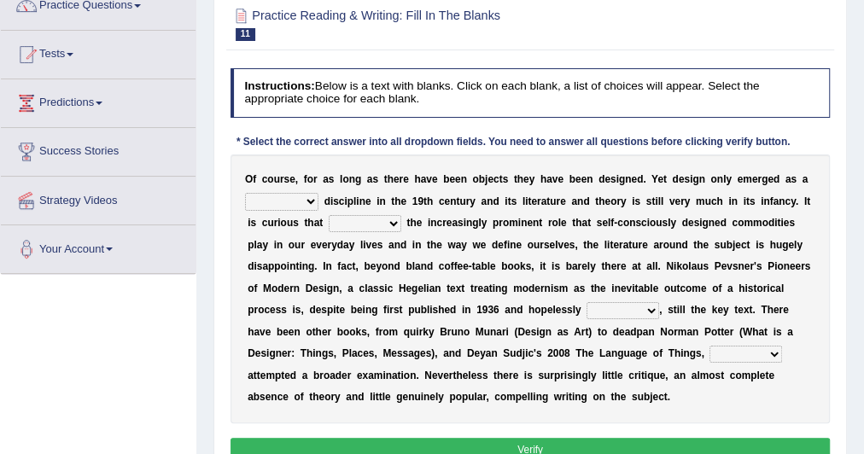
click at [278, 202] on select "bilateral ubiquitous foremost dedicated" at bounding box center [281, 201] width 73 height 17
click at [287, 295] on div "O f c o u r s e , f o r a s l o n g a s t h e r e h a v e b e e n o b j e c t s…" at bounding box center [530, 288] width 600 height 269
click at [306, 196] on select "bilateral ubiquitous foremost dedicated" at bounding box center [281, 201] width 73 height 17
select select "dedicated"
click at [245, 193] on select "bilateral ubiquitous foremost dedicated" at bounding box center [281, 201] width 73 height 17
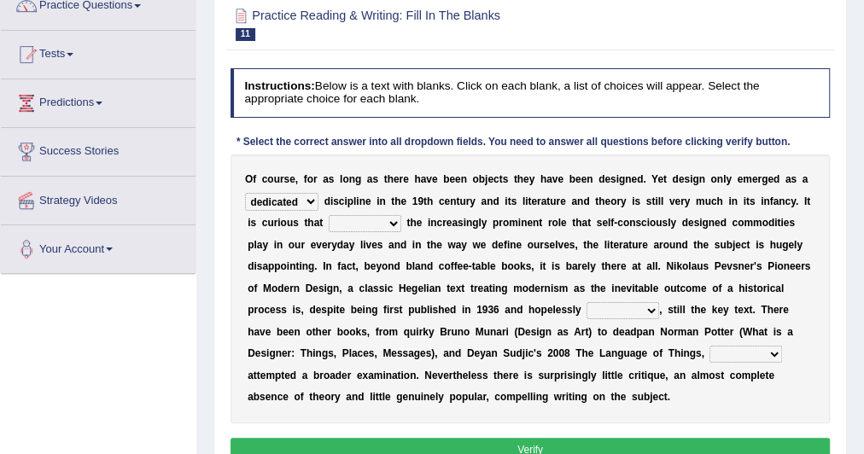
click at [351, 224] on select "since despite within through" at bounding box center [365, 223] width 73 height 17
select select "despite"
click at [329, 215] on select "since despite within through" at bounding box center [365, 223] width 73 height 17
click at [604, 311] on select "dates dating date dated" at bounding box center [622, 310] width 73 height 17
select select "dating"
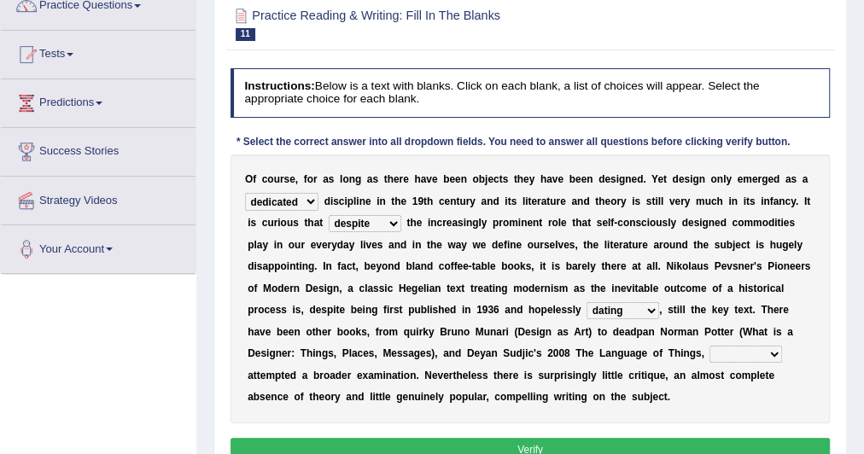
click at [586, 302] on select "dates dating date dated" at bounding box center [622, 310] width 73 height 17
click at [729, 355] on select "which then however as" at bounding box center [745, 354] width 73 height 17
click at [672, 399] on div "O f c o u r s e , f o r a s l o n g a s t h e r e h a v e b e e n o b j e c t s…" at bounding box center [530, 288] width 600 height 269
click at [722, 349] on select "which then however as" at bounding box center [745, 354] width 73 height 17
select select "which"
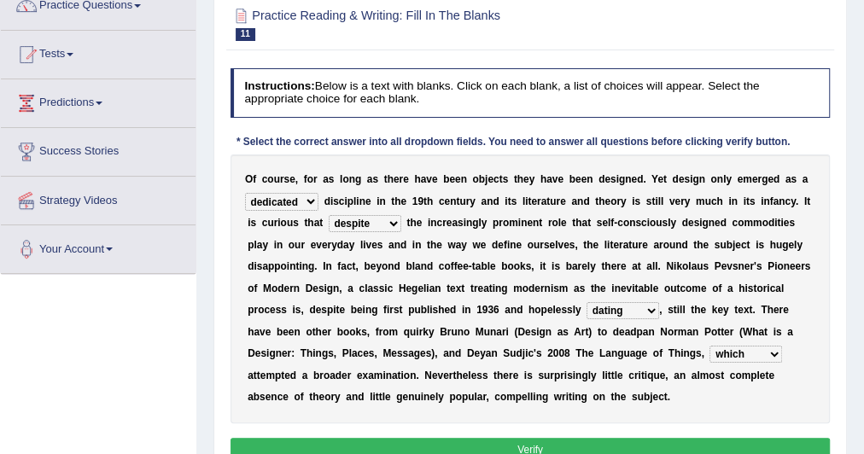
click at [709, 346] on select "which then however as" at bounding box center [745, 354] width 73 height 17
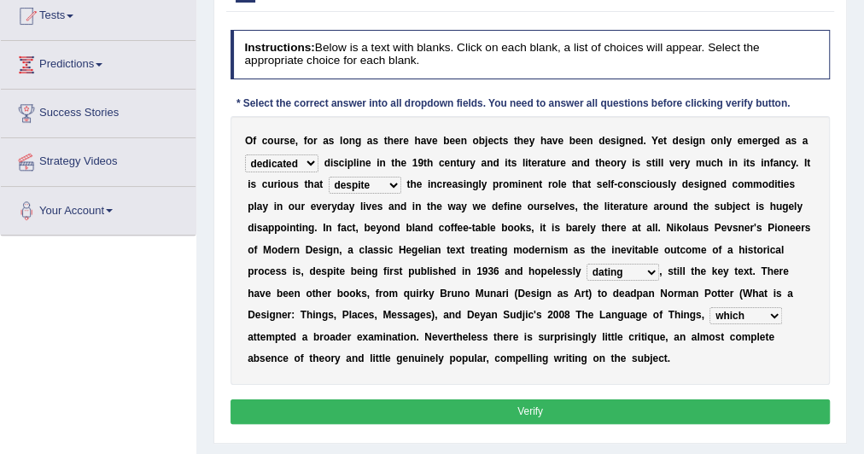
scroll to position [190, 0]
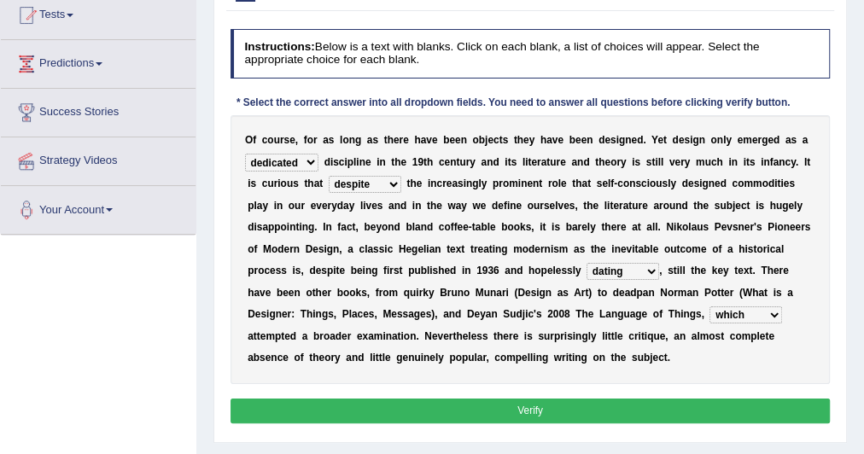
click at [610, 413] on button "Verify" at bounding box center [530, 411] width 600 height 25
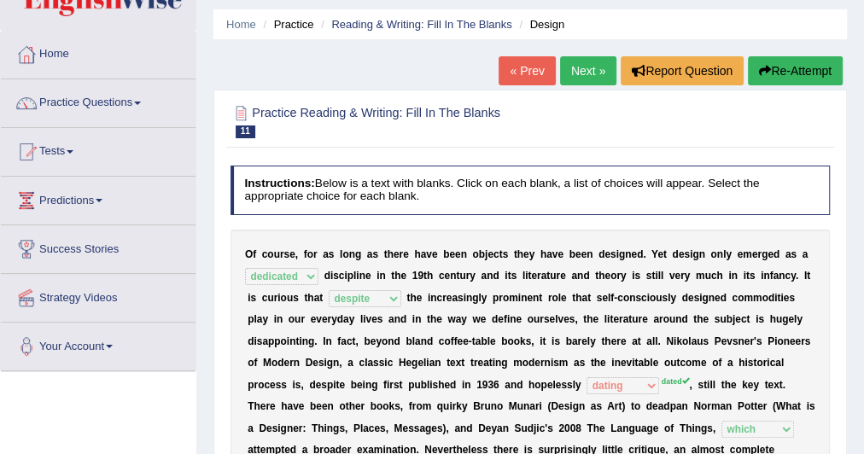
scroll to position [51, 0]
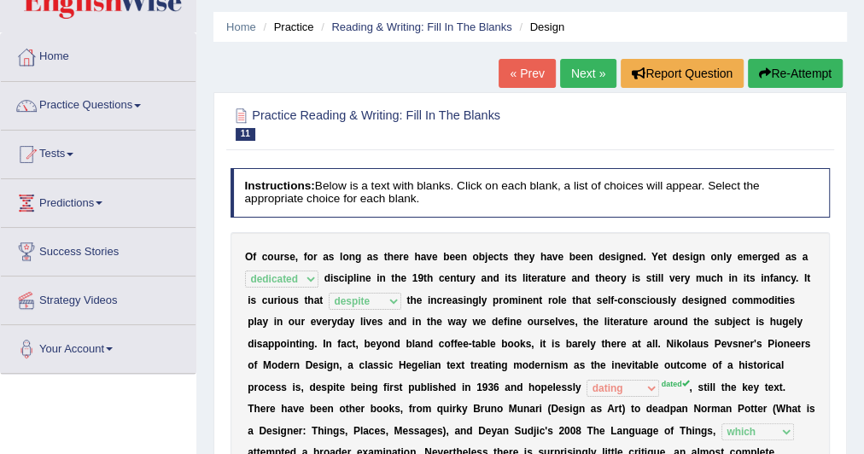
click at [582, 72] on link "Next »" at bounding box center [588, 73] width 56 height 29
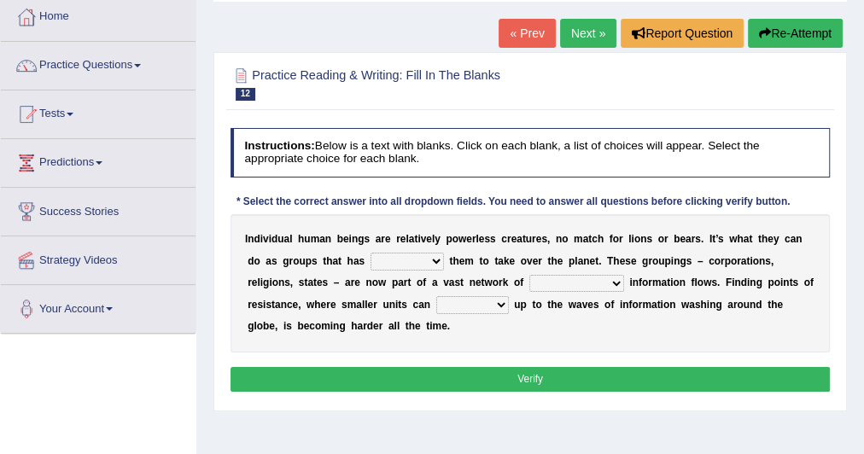
scroll to position [92, 0]
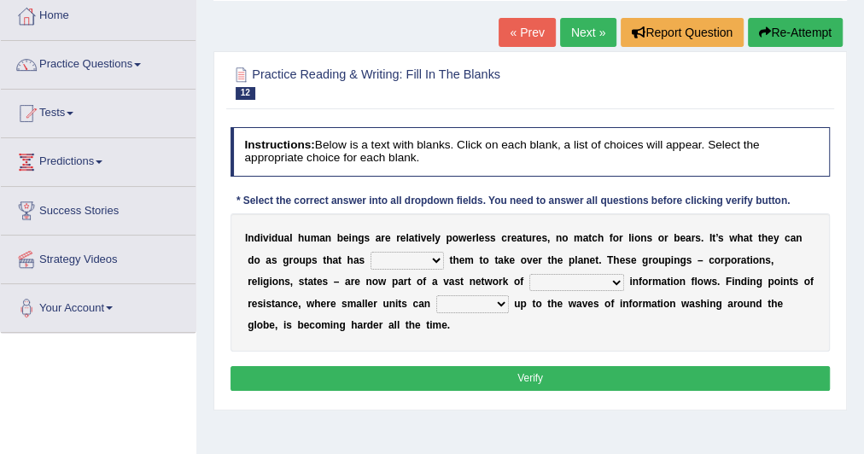
click at [406, 253] on select "enabled contended embodied conjured" at bounding box center [406, 260] width 73 height 17
select select "embodied"
click at [370, 252] on select "enabled contended embodied conjured" at bounding box center [406, 260] width 73 height 17
click at [544, 281] on select "interconnected overlapping fastened exploited" at bounding box center [576, 282] width 95 height 17
click at [495, 324] on div "I n d i v i d u a l h u m a n b e i n g s a r e r e l a t i v e l y p o w e r l…" at bounding box center [530, 282] width 600 height 138
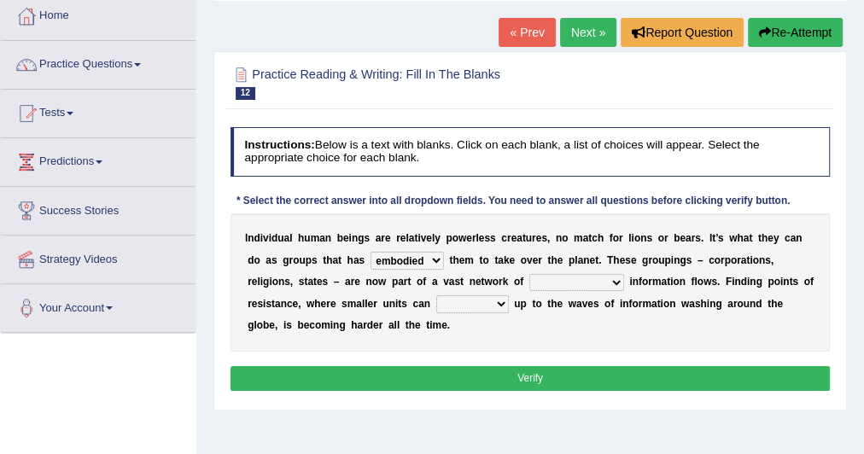
click at [486, 304] on select "stand raise hail pump" at bounding box center [472, 303] width 73 height 17
select select "stand"
click at [436, 295] on select "stand raise hail pump" at bounding box center [472, 303] width 73 height 17
click at [535, 279] on select "interconnected overlapping fastened exploited" at bounding box center [576, 282] width 95 height 17
select select "interconnected"
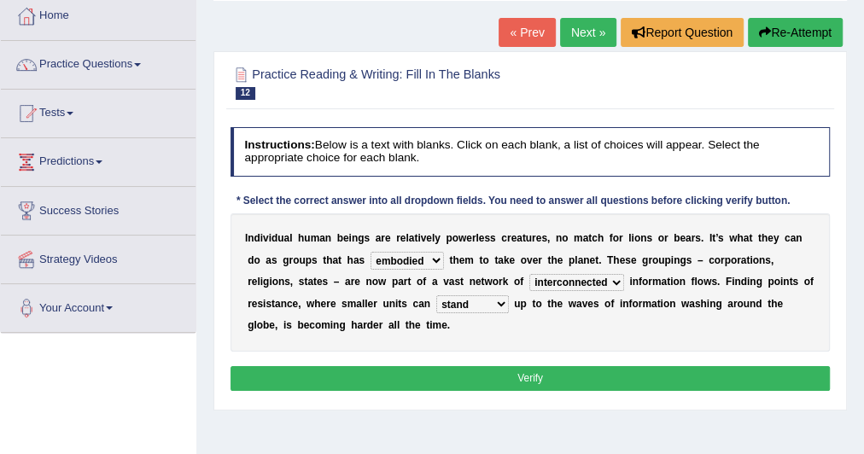
click at [529, 274] on select "interconnected overlapping fastened exploited" at bounding box center [576, 282] width 95 height 17
click at [515, 366] on button "Verify" at bounding box center [530, 378] width 600 height 25
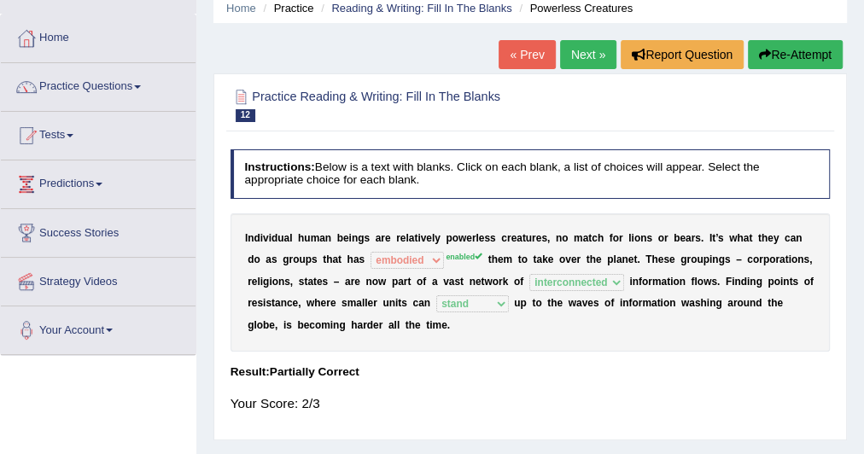
scroll to position [68, 0]
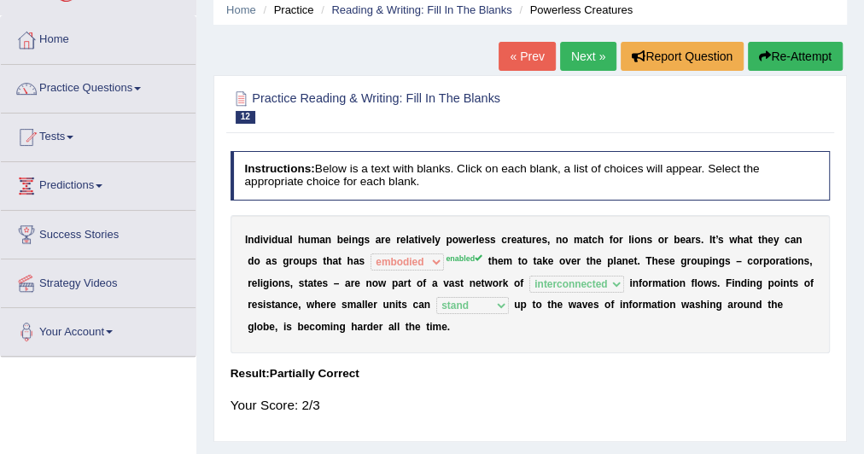
click at [592, 55] on link "Next »" at bounding box center [588, 56] width 56 height 29
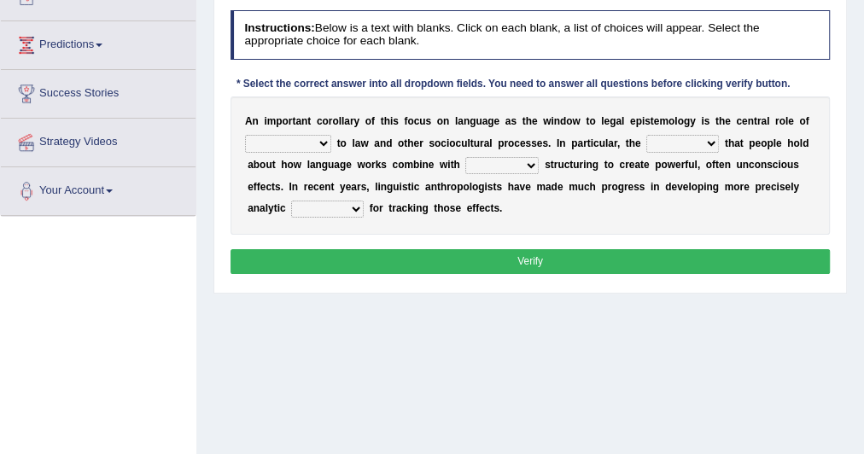
scroll to position [210, 0]
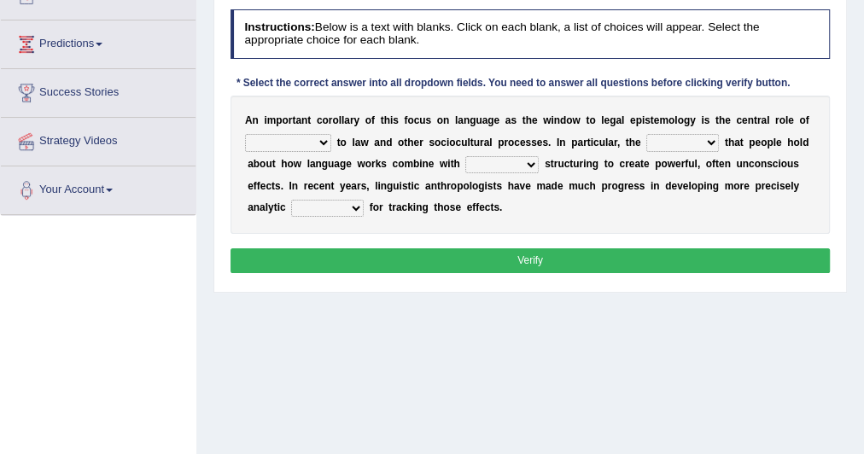
click at [308, 143] on select "discourse epoch dialect acquaintance" at bounding box center [288, 142] width 86 height 17
select select "discourse"
click at [245, 134] on select "discourse epoch dialect acquaintance" at bounding box center [288, 142] width 86 height 17
click at [655, 131] on div "A n i m p o r t a n t c o r o l l a r y o f t h i s f o c u s o n l a n g u a g…" at bounding box center [530, 165] width 600 height 138
click at [653, 143] on select "deviation besmirch consent ideas" at bounding box center [682, 142] width 73 height 17
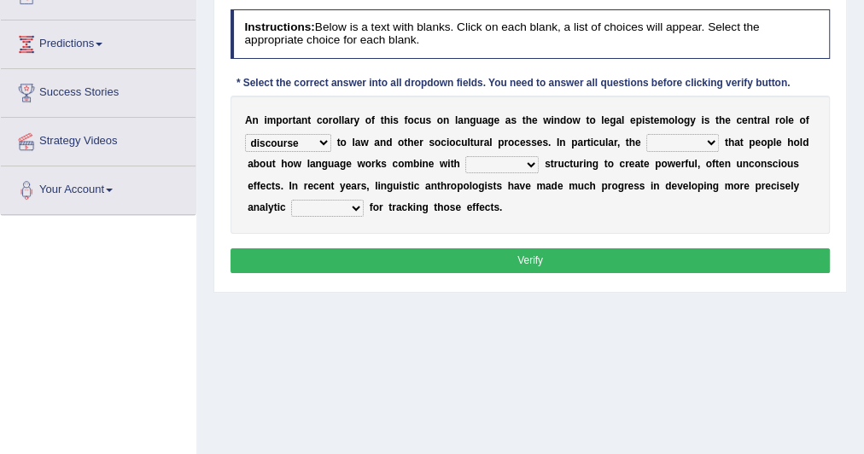
select select "ideas"
click at [646, 134] on select "deviation besmirch consent ideas" at bounding box center [682, 142] width 73 height 17
click at [692, 143] on select "deviation besmirch consent ideas" at bounding box center [682, 142] width 73 height 17
click at [591, 204] on div "A n i m p o r t a n t c o r o l l a r y o f t h i s f o c u s o n l a n g u a g…" at bounding box center [530, 165] width 600 height 138
click at [483, 164] on select "mandatory linguistic legitimate customary" at bounding box center [501, 164] width 73 height 17
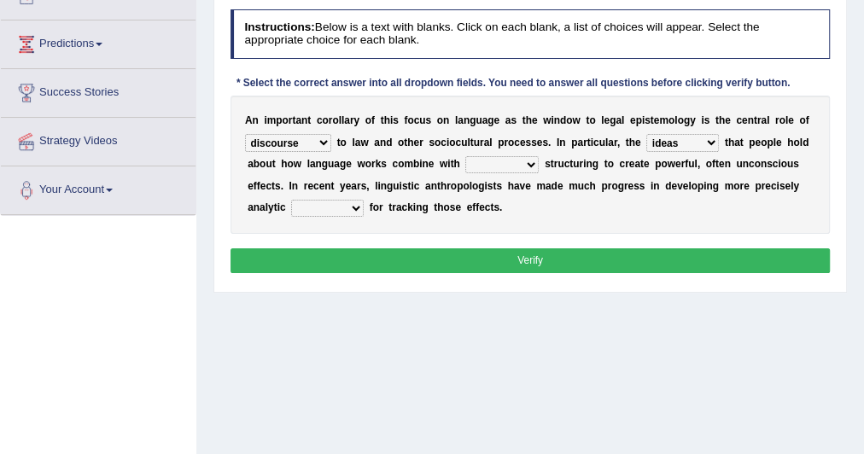
select select "linguistic"
click at [465, 156] on select "mandatory linguistic legitimate customary" at bounding box center [501, 164] width 73 height 17
click at [352, 203] on select "tools appetite albums stroke" at bounding box center [327, 208] width 73 height 17
select select "tools"
click at [291, 200] on select "tools appetite albums stroke" at bounding box center [327, 208] width 73 height 17
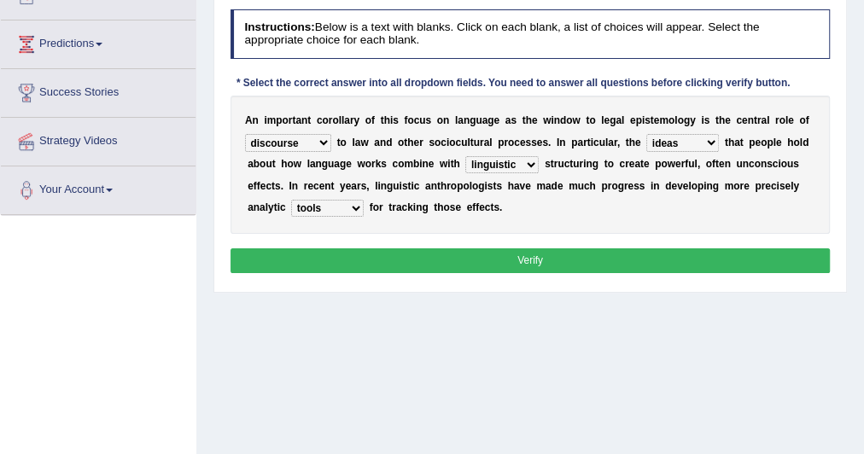
click at [343, 248] on button "Verify" at bounding box center [530, 260] width 600 height 25
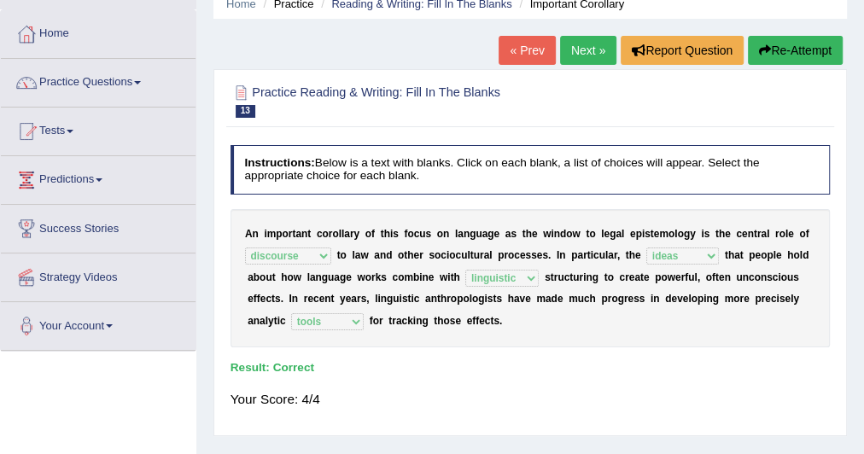
scroll to position [72, 0]
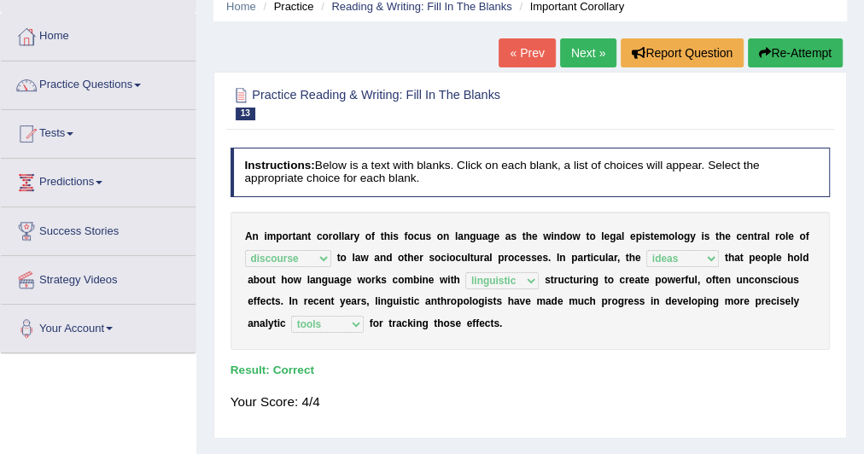
click at [140, 76] on link "Practice Questions" at bounding box center [98, 82] width 195 height 43
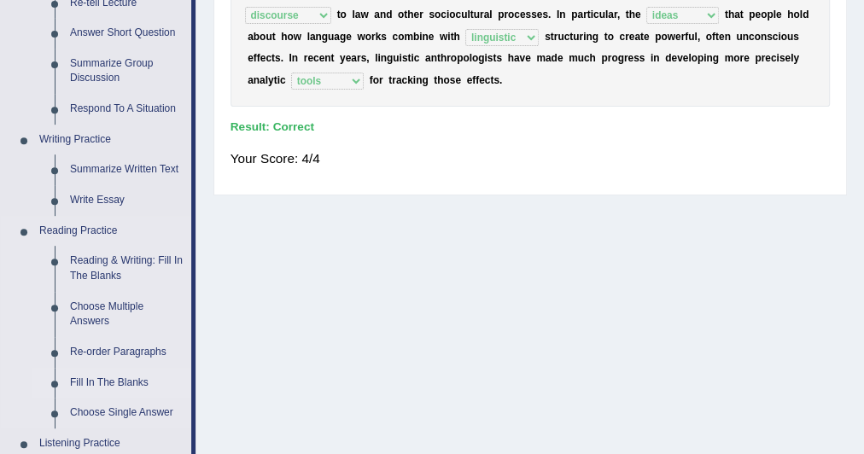
scroll to position [316, 0]
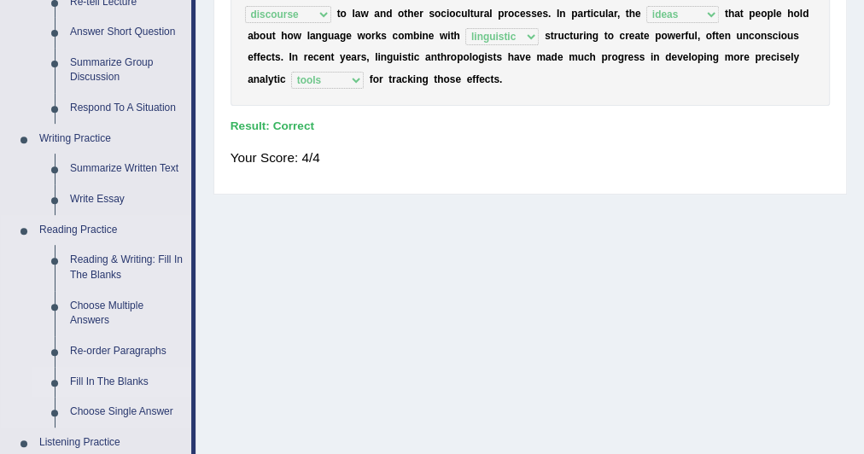
click at [121, 379] on link "Fill In The Blanks" at bounding box center [126, 382] width 129 height 31
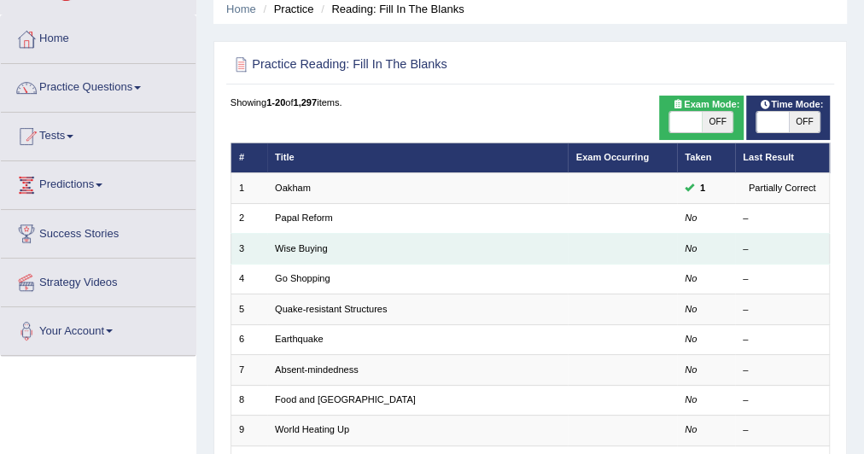
scroll to position [71, 0]
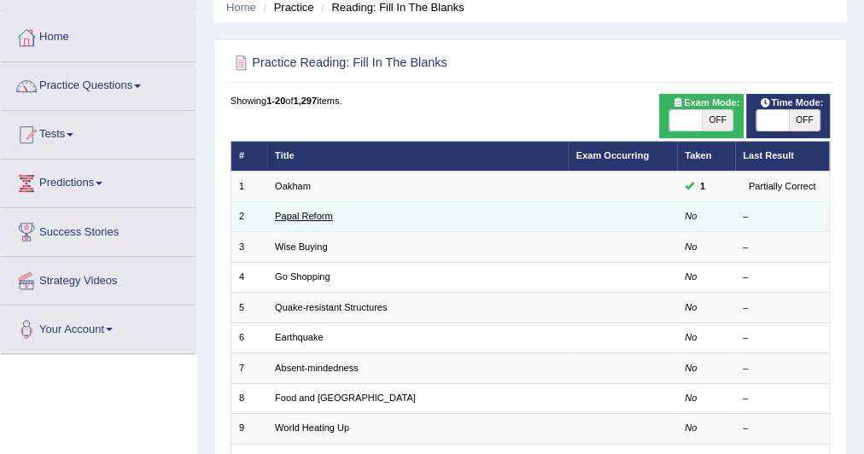
click at [287, 213] on link "Papal Reform" at bounding box center [304, 216] width 58 height 10
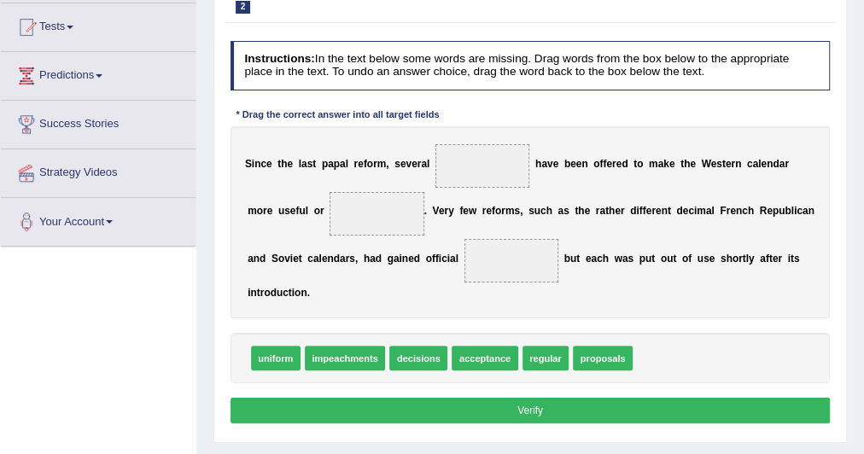
scroll to position [178, 0]
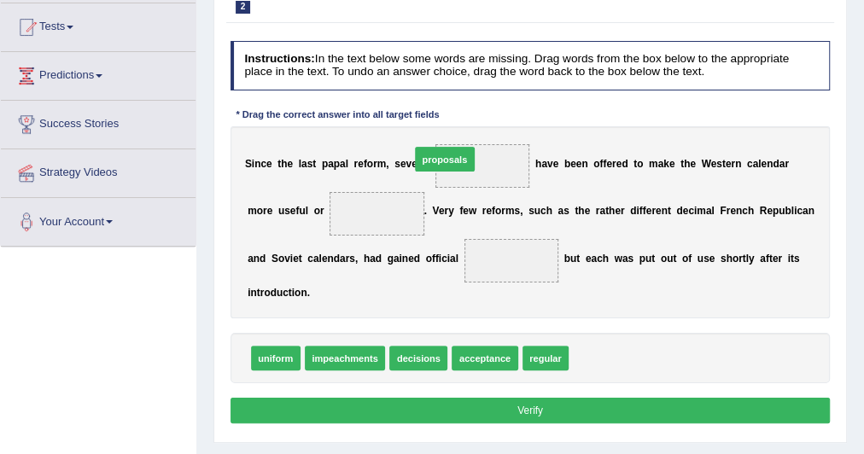
drag, startPoint x: 583, startPoint y: 351, endPoint x: 397, endPoint y: 117, distance: 298.8
click at [397, 117] on div "Instructions: In the text below some words are missing. Drag words from the box…" at bounding box center [529, 234] width 607 height 400
drag, startPoint x: 593, startPoint y: 355, endPoint x: 458, endPoint y: 135, distance: 258.2
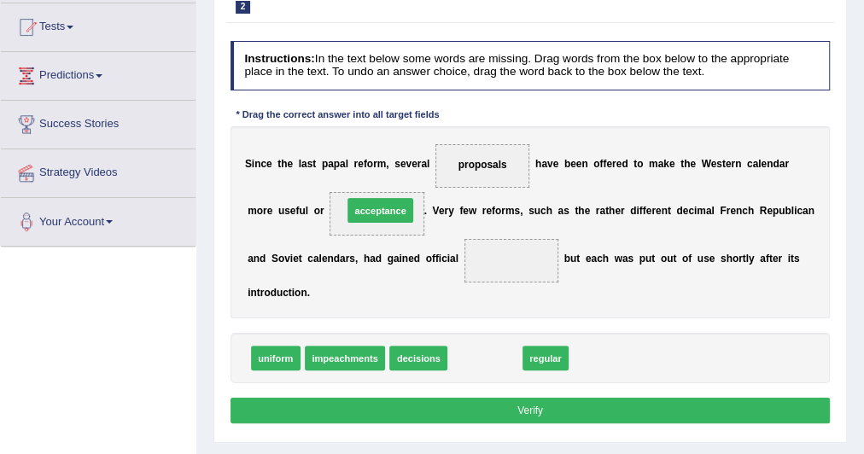
drag, startPoint x: 479, startPoint y: 352, endPoint x: 349, endPoint y: 173, distance: 220.5
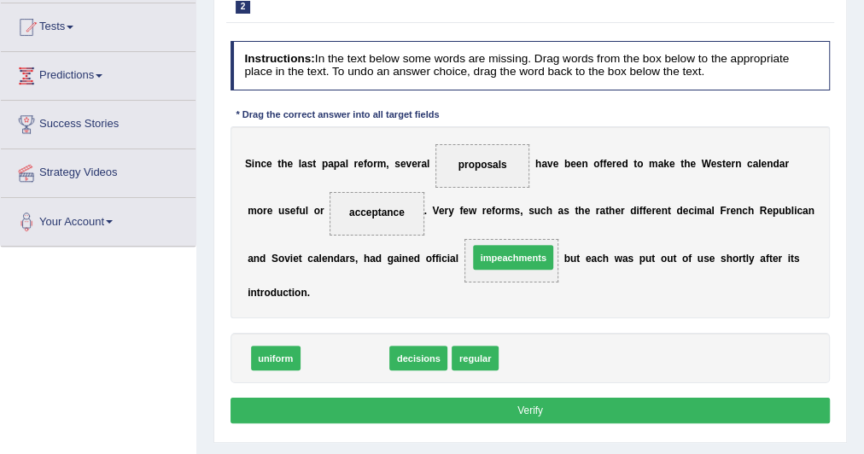
drag, startPoint x: 356, startPoint y: 354, endPoint x: 554, endPoint y: 235, distance: 231.2
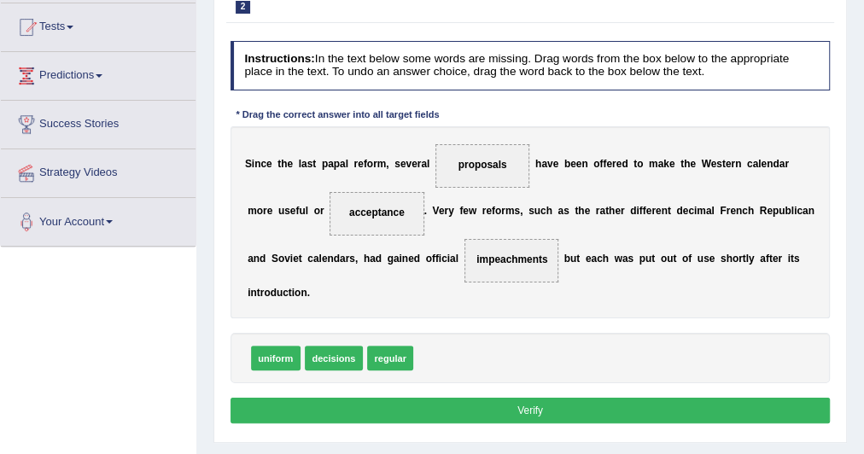
click at [521, 399] on button "Verify" at bounding box center [530, 410] width 600 height 25
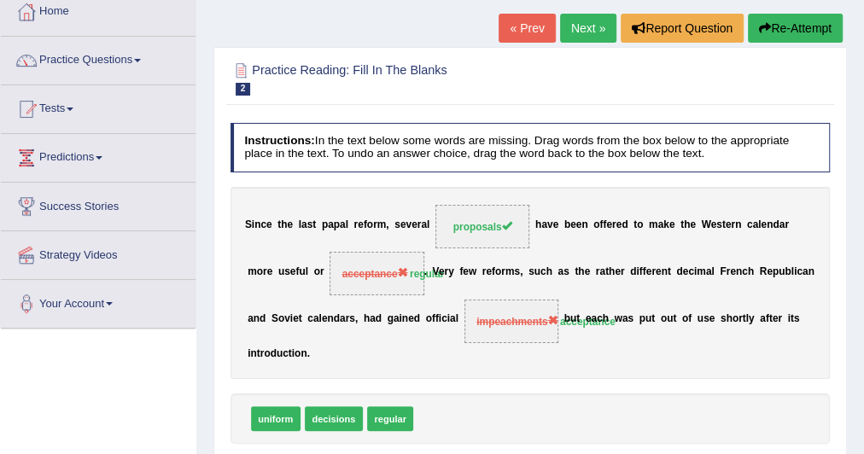
scroll to position [75, 0]
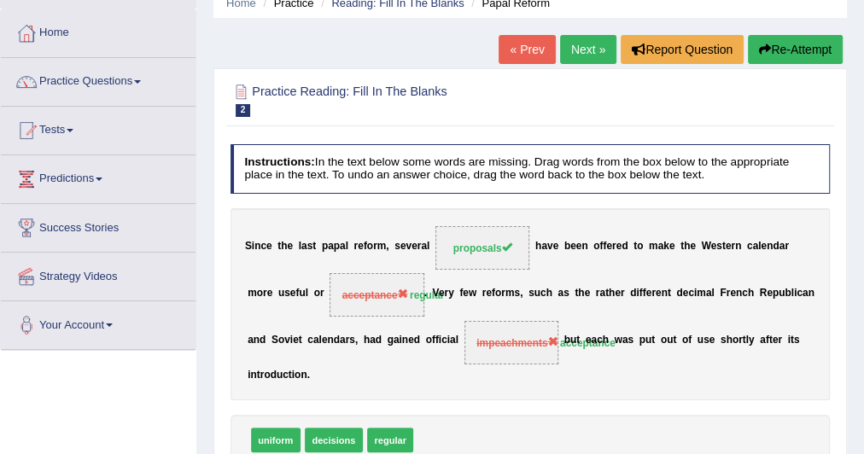
click at [584, 41] on link "Next »" at bounding box center [588, 49] width 56 height 29
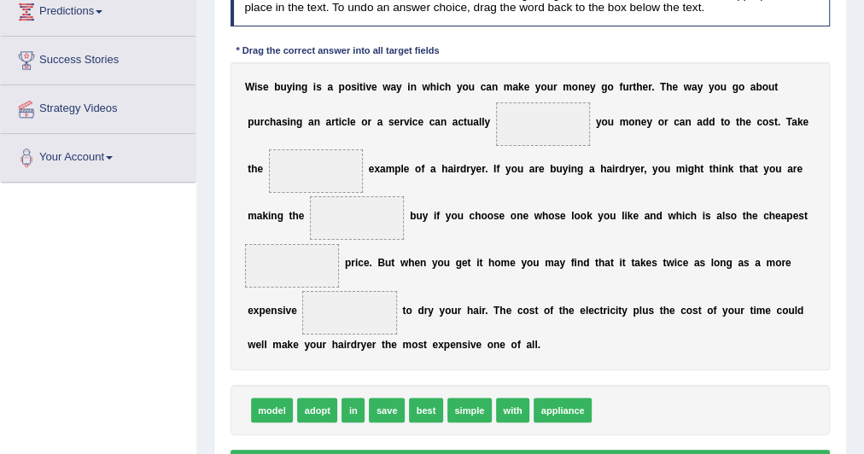
scroll to position [242, 0]
drag, startPoint x: 389, startPoint y: 407, endPoint x: 551, endPoint y: 72, distance: 372.5
click at [551, 72] on div "Instructions: In the text below some words are missing. Drag words from the box…" at bounding box center [529, 228] width 607 height 516
drag, startPoint x: 393, startPoint y: 400, endPoint x: 575, endPoint y: 74, distance: 373.3
click at [575, 74] on div "Instructions: In the text below some words are missing. Drag words from the box…" at bounding box center [529, 228] width 607 height 516
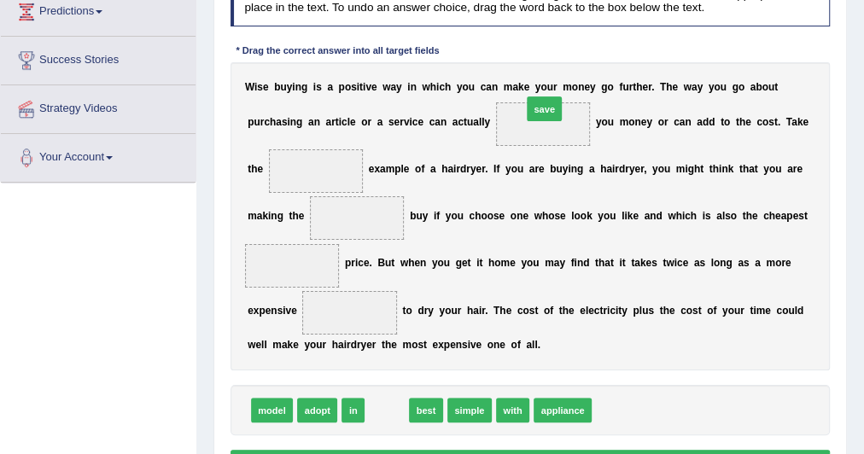
drag, startPoint x: 387, startPoint y: 408, endPoint x: 572, endPoint y: 55, distance: 398.1
click at [572, 55] on div "Instructions: In the text below some words are missing. Drag words from the box…" at bounding box center [529, 228] width 607 height 516
drag, startPoint x: 390, startPoint y: 406, endPoint x: 571, endPoint y: 75, distance: 377.3
click at [571, 75] on div "Instructions: In the text below some words are missing. Drag words from the box…" at bounding box center [529, 228] width 607 height 516
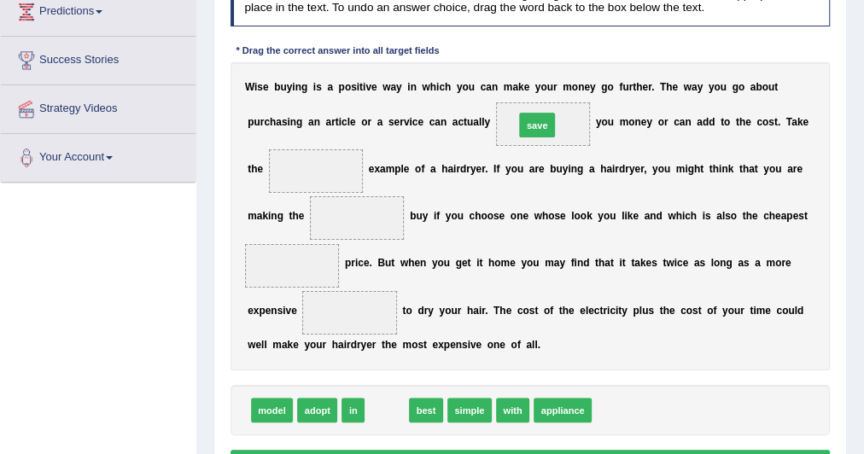
drag, startPoint x: 383, startPoint y: 408, endPoint x: 560, endPoint y: 72, distance: 379.8
click at [560, 72] on div "Instructions: In the text below some words are missing. Drag words from the box…" at bounding box center [529, 228] width 607 height 516
click at [560, 72] on div "W i s e b u y i n g i s a p o s i t i v e w a y i n w h i c h y o u c a n m a k…" at bounding box center [530, 216] width 600 height 309
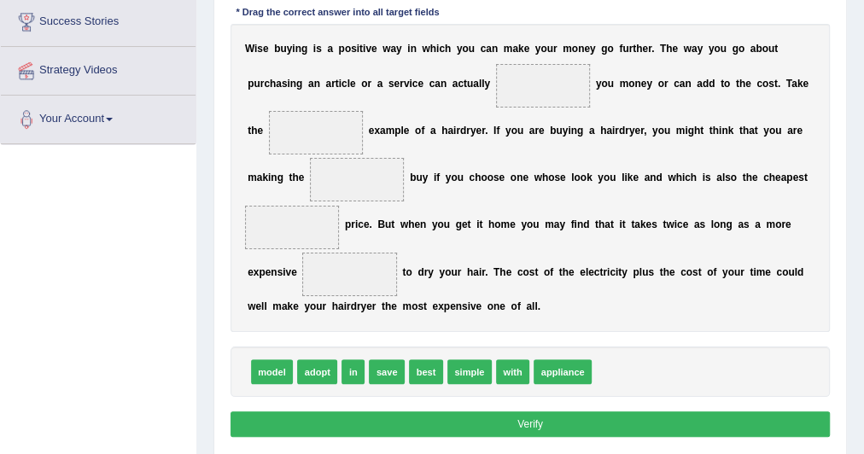
scroll to position [260, 0]
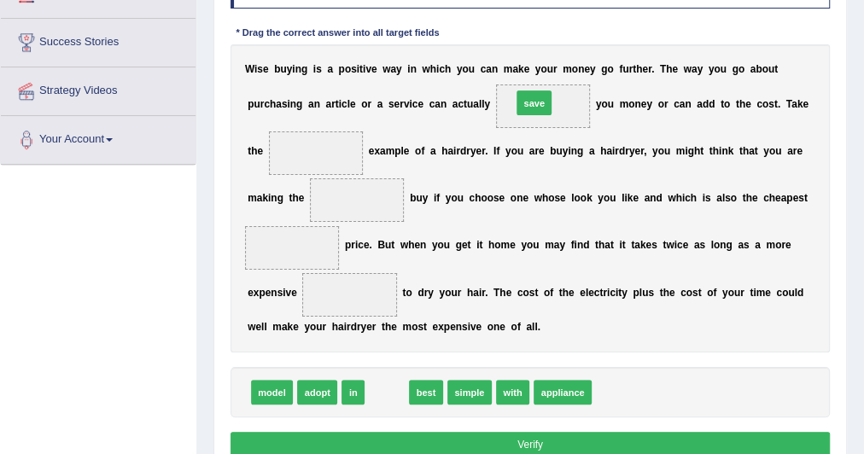
drag, startPoint x: 383, startPoint y: 391, endPoint x: 556, endPoint y: 50, distance: 382.0
click at [556, 50] on div "Instructions: In the text below some words are missing. Drag words from the box…" at bounding box center [529, 210] width 607 height 516
drag, startPoint x: 390, startPoint y: 385, endPoint x: 562, endPoint y: 48, distance: 378.2
click at [562, 48] on div "Instructions: In the text below some words are missing. Drag words from the box…" at bounding box center [529, 210] width 607 height 516
drag, startPoint x: 392, startPoint y: 383, endPoint x: 377, endPoint y: 391, distance: 16.4
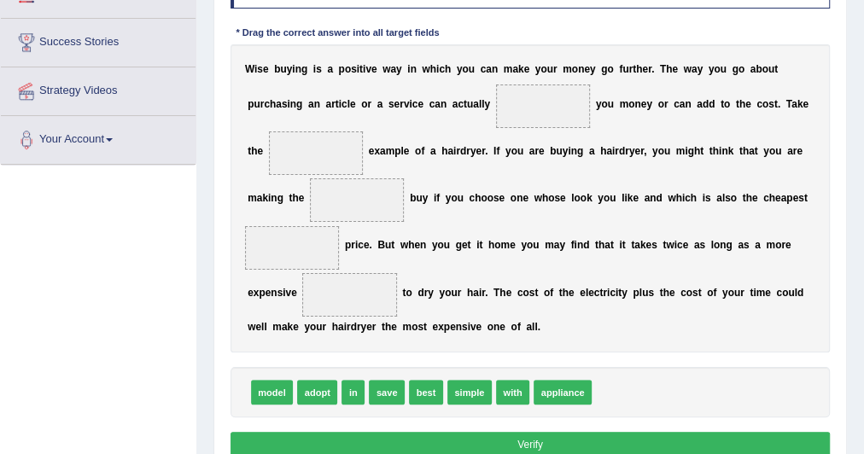
drag, startPoint x: 377, startPoint y: 390, endPoint x: 397, endPoint y: 338, distance: 55.6
click at [390, 385] on span "save" at bounding box center [387, 392] width 36 height 25
drag, startPoint x: 391, startPoint y: 385, endPoint x: 561, endPoint y: 38, distance: 385.9
click at [561, 38] on div "Instructions: In the text below some words are missing. Drag words from the box…" at bounding box center [529, 210] width 607 height 516
drag, startPoint x: 414, startPoint y: 397, endPoint x: 550, endPoint y: 55, distance: 367.3
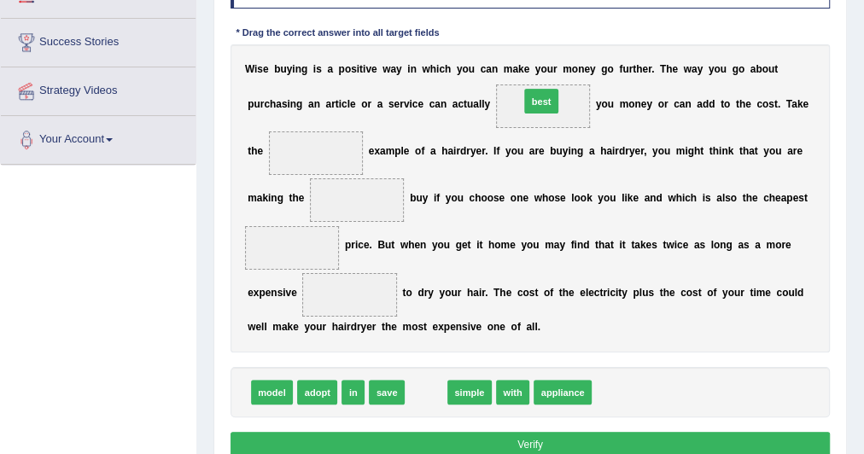
click at [550, 55] on div "Instructions: In the text below some words are missing. Drag words from the box…" at bounding box center [529, 210] width 607 height 516
click at [550, 55] on div "W i s e b u y i n g i s a p o s i t i v e w a y i n w h i c h y o u c a n m a k…" at bounding box center [530, 198] width 600 height 309
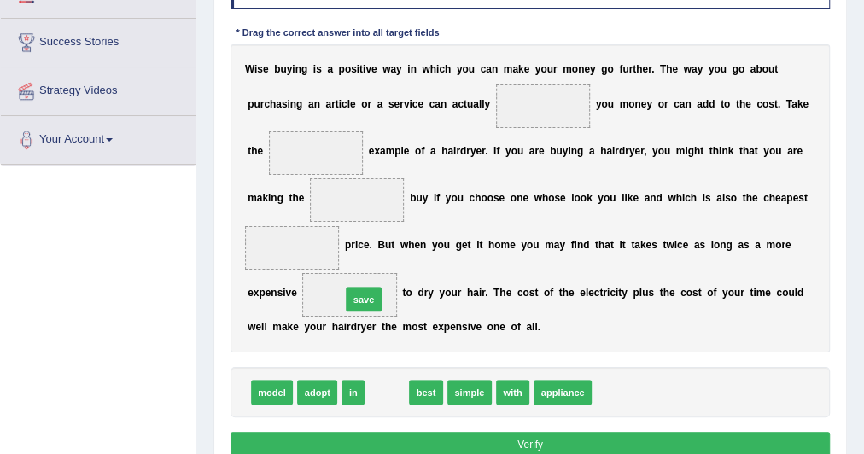
drag, startPoint x: 379, startPoint y: 376, endPoint x: 352, endPoint y: 269, distance: 110.7
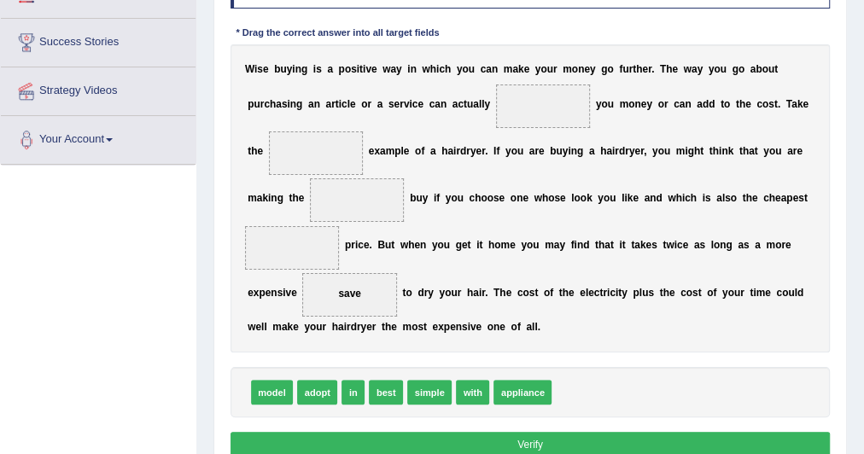
drag, startPoint x: 355, startPoint y: 299, endPoint x: 332, endPoint y: 310, distance: 25.6
click at [332, 310] on span "save" at bounding box center [349, 295] width 95 height 44
drag, startPoint x: 344, startPoint y: 294, endPoint x: 579, endPoint y: 73, distance: 323.0
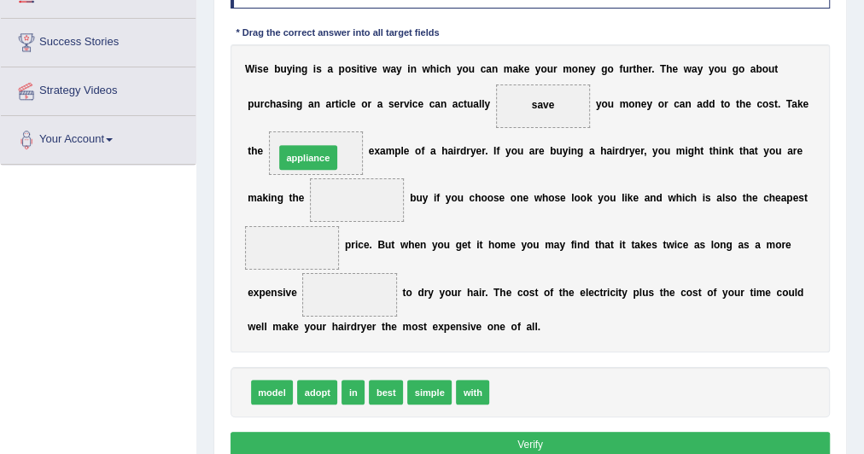
drag, startPoint x: 521, startPoint y: 392, endPoint x: 269, endPoint y: 115, distance: 374.5
click at [269, 115] on div "Instructions: In the text below some words are missing. Drag words from the box…" at bounding box center [529, 210] width 607 height 516
click at [269, 115] on div "W i s e b u y i n g i s a p o s i t i v e w a y i n w h i c h y o u c a n m a k…" at bounding box center [530, 198] width 600 height 309
drag, startPoint x: 541, startPoint y: 388, endPoint x: 300, endPoint y: 101, distance: 375.0
click at [300, 101] on div "Instructions: In the text below some words are missing. Drag words from the box…" at bounding box center [529, 210] width 607 height 516
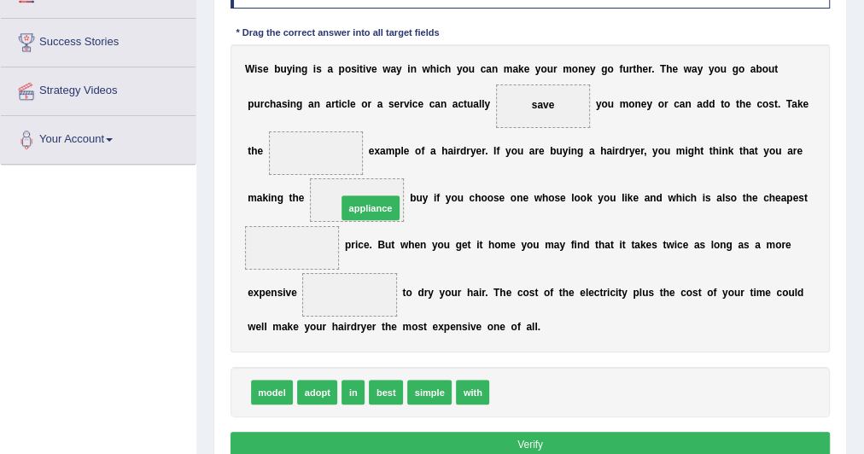
drag, startPoint x: 512, startPoint y: 399, endPoint x: 333, endPoint y: 183, distance: 280.6
drag, startPoint x: 346, startPoint y: 195, endPoint x: 299, endPoint y: 131, distance: 79.9
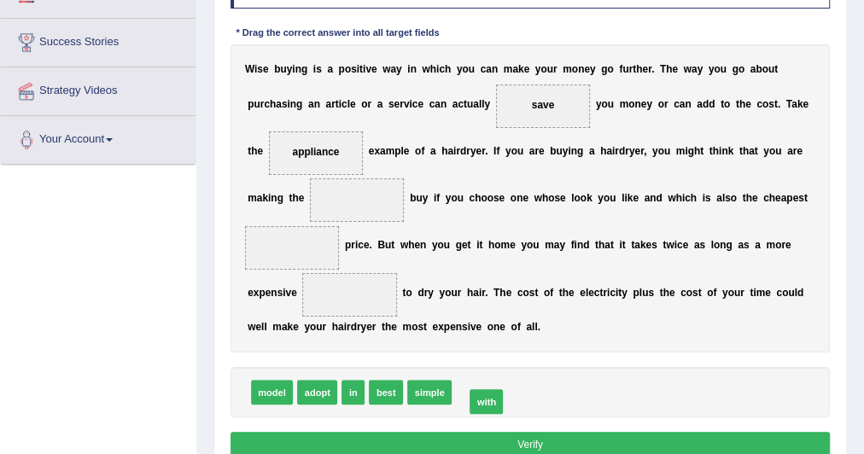
drag, startPoint x: 463, startPoint y: 394, endPoint x: 480, endPoint y: 405, distance: 19.9
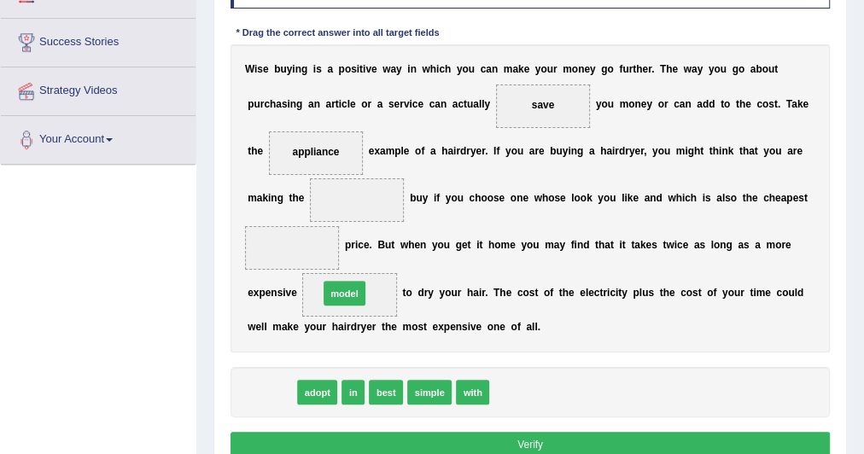
drag, startPoint x: 274, startPoint y: 383, endPoint x: 359, endPoint y: 266, distance: 144.8
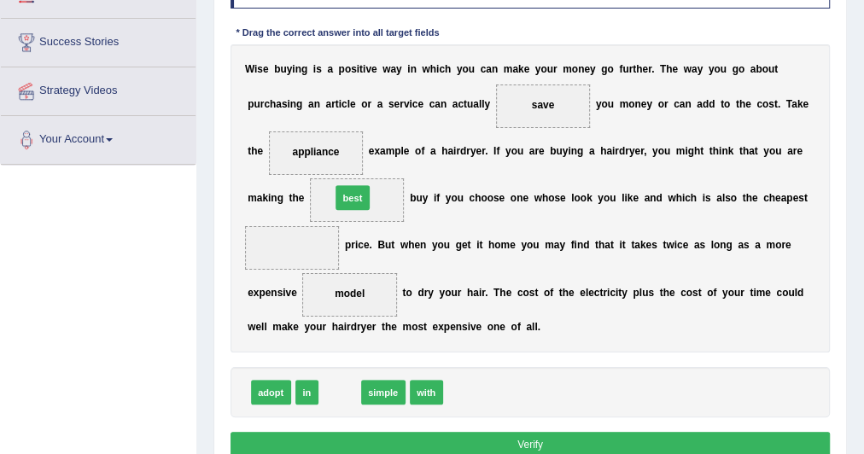
drag, startPoint x: 335, startPoint y: 394, endPoint x: 351, endPoint y: 164, distance: 230.9
drag, startPoint x: 319, startPoint y: 151, endPoint x: 364, endPoint y: 205, distance: 69.7
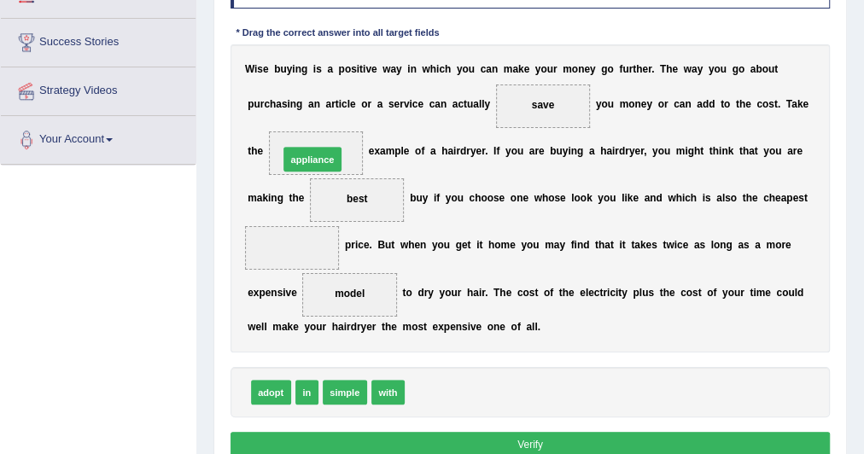
drag, startPoint x: 430, startPoint y: 385, endPoint x: 282, endPoint y: 110, distance: 311.9
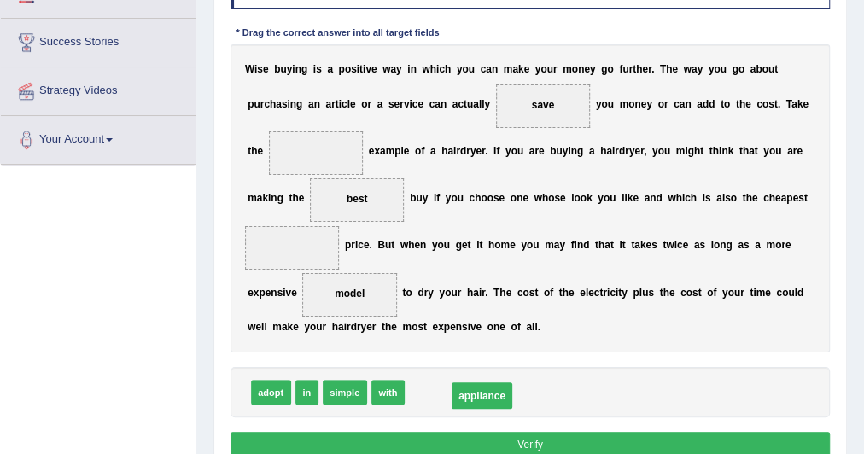
drag, startPoint x: 299, startPoint y: 147, endPoint x: 494, endPoint y: 434, distance: 347.0
click at [494, 434] on div "Instructions: In the text below some words are missing. Drag words from the box…" at bounding box center [529, 210] width 607 height 516
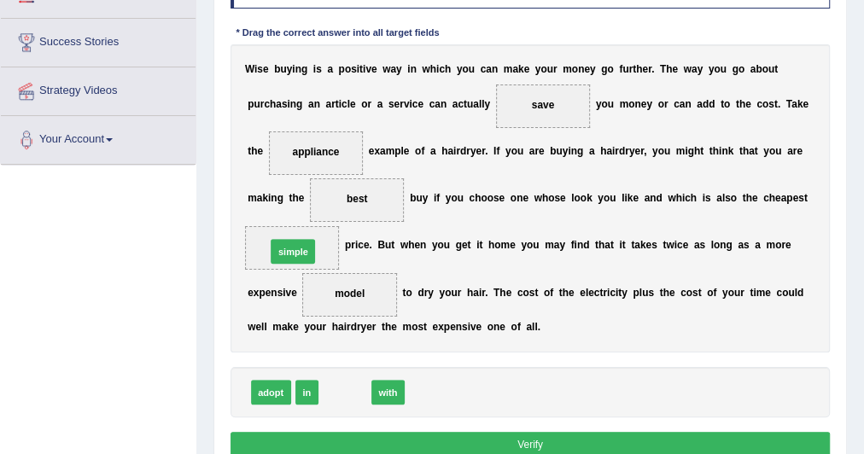
drag, startPoint x: 341, startPoint y: 389, endPoint x: 281, endPoint y: 220, distance: 179.5
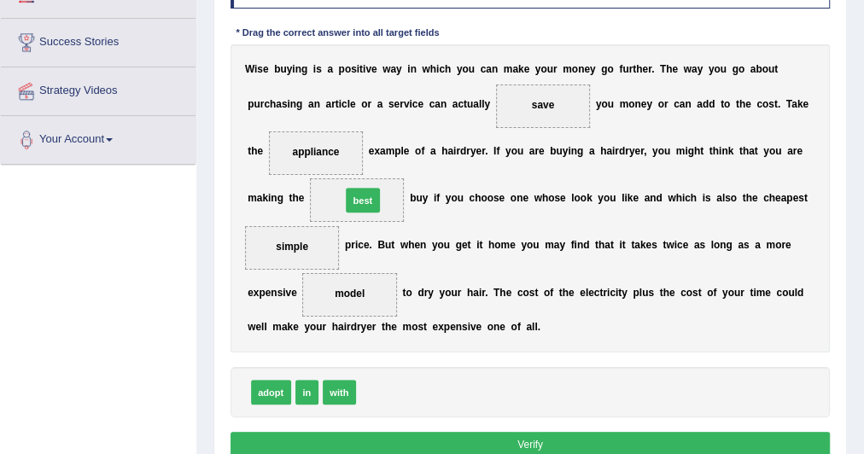
drag, startPoint x: 375, startPoint y: 385, endPoint x: 358, endPoint y: 160, distance: 225.9
drag, startPoint x: 382, startPoint y: 386, endPoint x: 305, endPoint y: 110, distance: 286.4
click at [305, 110] on div "Instructions: In the text below some words are missing. Drag words from the box…" at bounding box center [529, 210] width 607 height 516
drag, startPoint x: 367, startPoint y: 381, endPoint x: 277, endPoint y: 82, distance: 312.1
click at [277, 82] on div "Instructions: In the text below some words are missing. Drag words from the box…" at bounding box center [529, 210] width 607 height 516
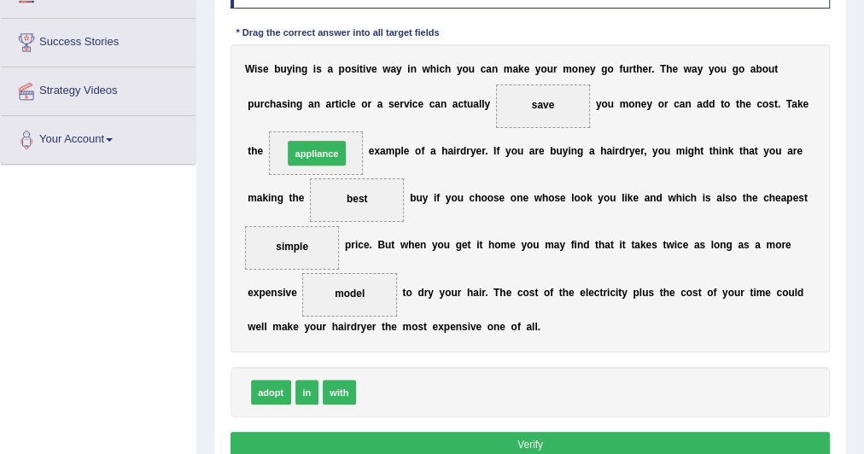
drag, startPoint x: 382, startPoint y: 387, endPoint x: 297, endPoint y: 107, distance: 292.6
click at [297, 107] on div "Instructions: In the text below some words are missing. Drag words from the box…" at bounding box center [529, 210] width 607 height 516
drag, startPoint x: 374, startPoint y: 387, endPoint x: 224, endPoint y: 113, distance: 312.0
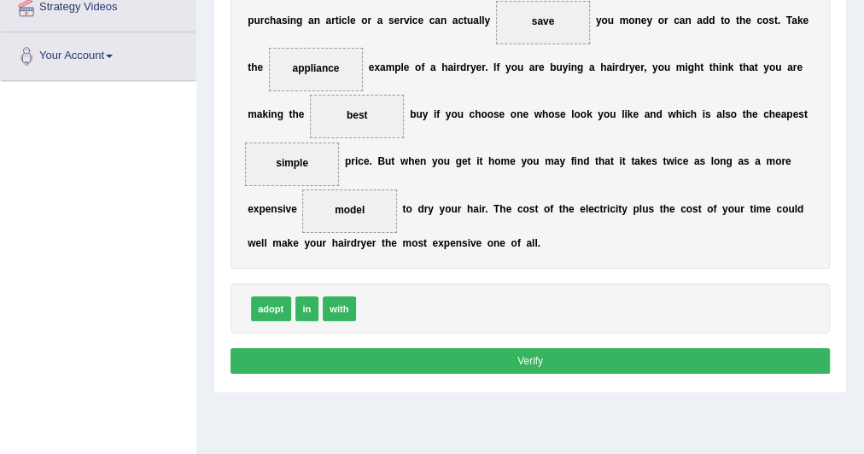
scroll to position [346, 0]
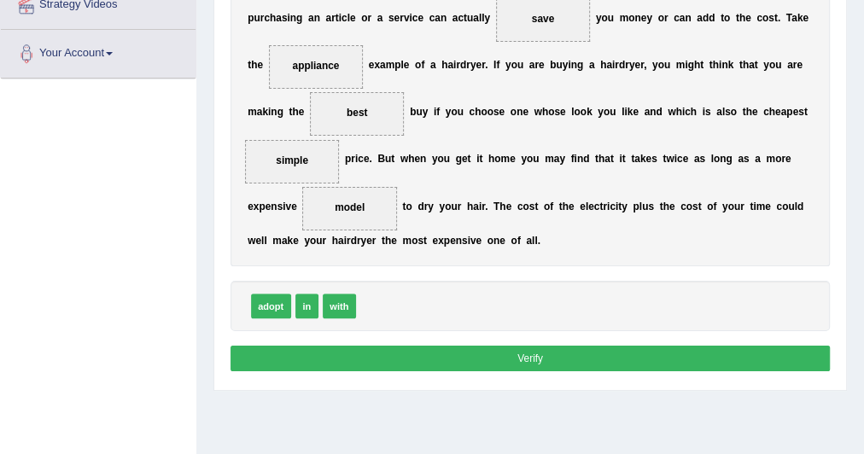
click at [454, 365] on button "Verify" at bounding box center [530, 358] width 600 height 25
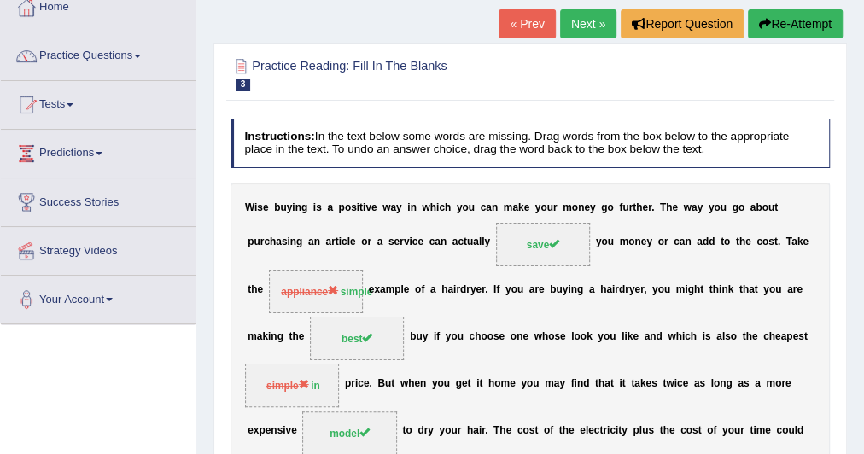
scroll to position [100, 0]
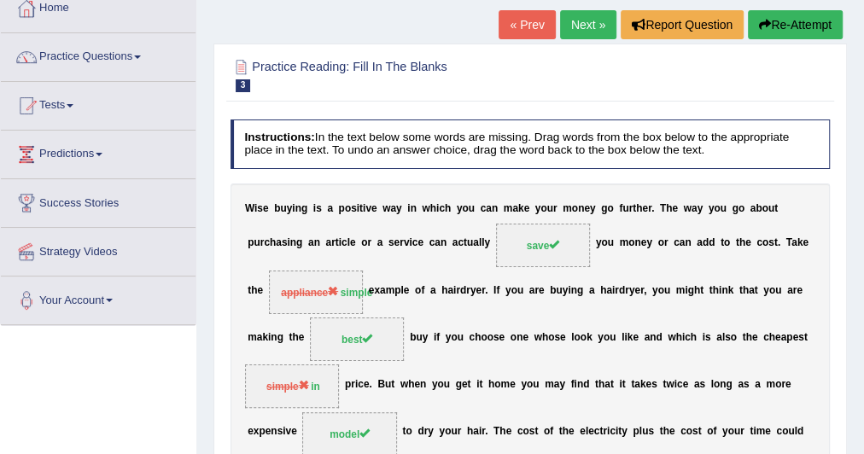
click at [577, 15] on link "Next »" at bounding box center [588, 24] width 56 height 29
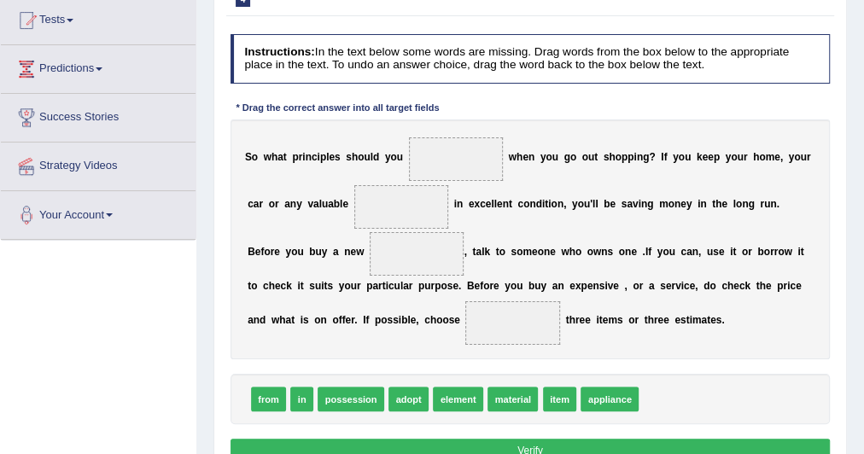
scroll to position [188, 0]
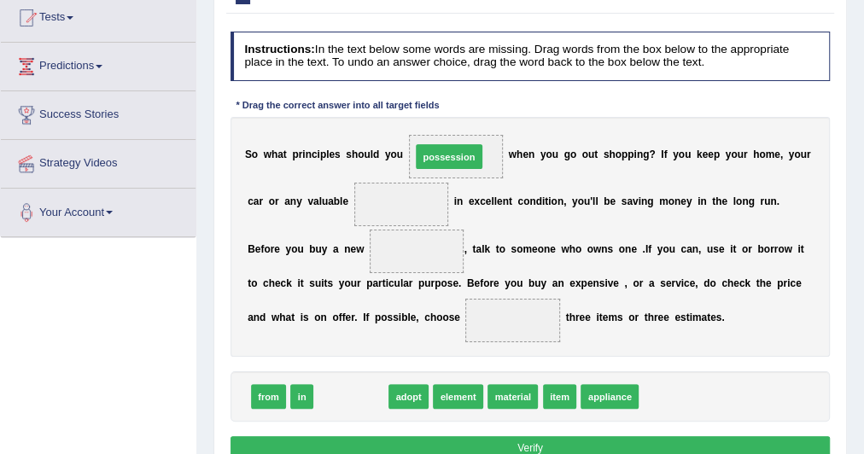
drag, startPoint x: 340, startPoint y: 389, endPoint x: 455, endPoint y: 107, distance: 305.1
click at [455, 107] on div "Instructions: In the text below some words are missing. Drag words from the box…" at bounding box center [529, 249] width 607 height 448
drag, startPoint x: 358, startPoint y: 401, endPoint x: 414, endPoint y: 114, distance: 293.1
click at [414, 114] on div "Instructions: In the text below some words are missing. Drag words from the box…" at bounding box center [529, 249] width 607 height 448
drag, startPoint x: 355, startPoint y: 398, endPoint x: 527, endPoint y: 118, distance: 328.3
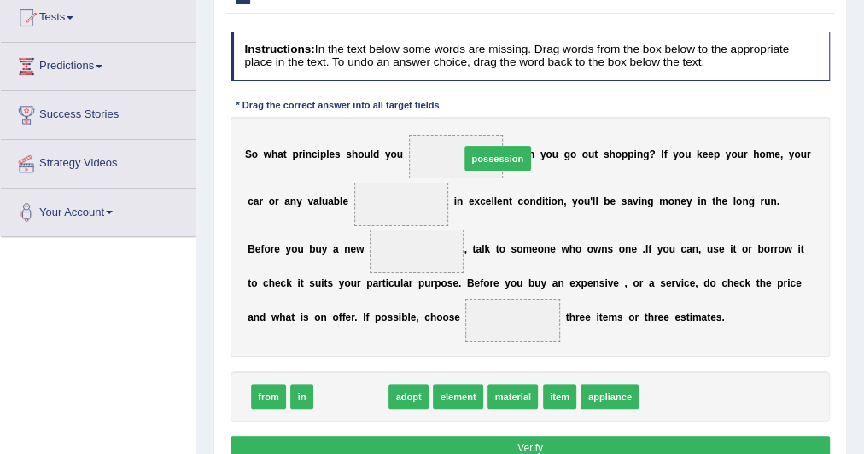
click at [527, 118] on div "Instructions: In the text below some words are missing. Drag words from the box…" at bounding box center [529, 249] width 607 height 448
drag, startPoint x: 360, startPoint y: 391, endPoint x: 488, endPoint y: 100, distance: 317.9
click at [488, 100] on div "Instructions: In the text below some words are missing. Drag words from the box…" at bounding box center [529, 249] width 607 height 448
drag, startPoint x: 362, startPoint y: 404, endPoint x: 408, endPoint y: 204, distance: 204.9
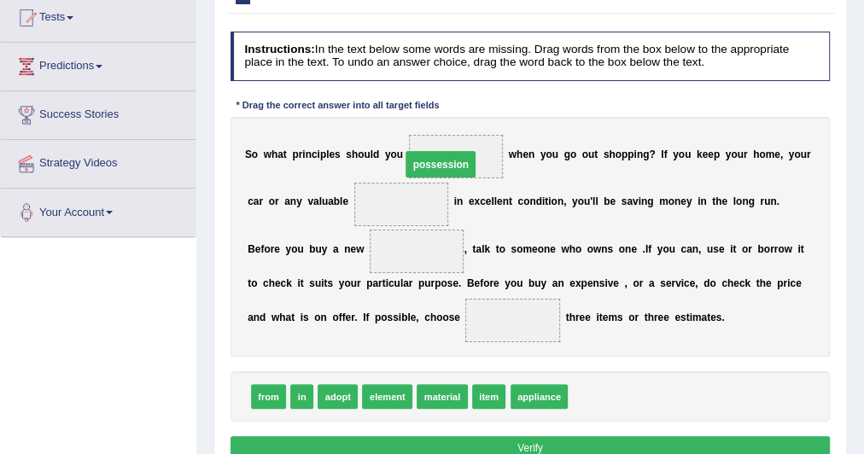
drag, startPoint x: 405, startPoint y: 204, endPoint x: 463, endPoint y: 148, distance: 80.3
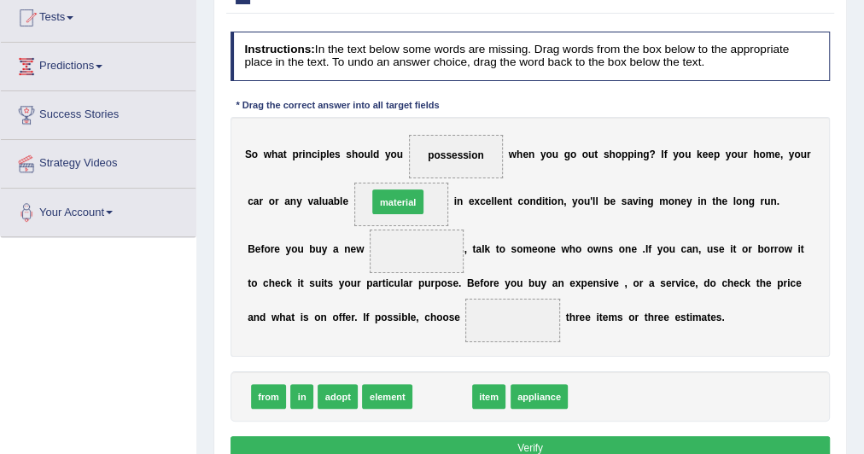
drag, startPoint x: 422, startPoint y: 393, endPoint x: 370, endPoint y: 163, distance: 235.4
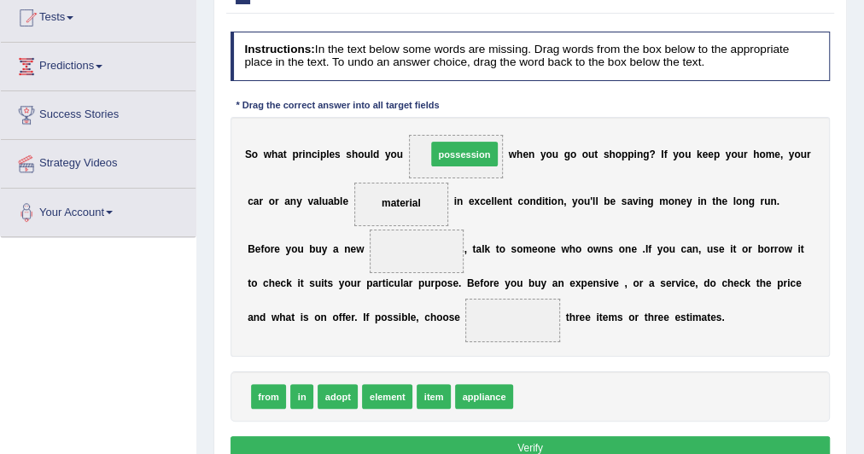
drag, startPoint x: 533, startPoint y: 395, endPoint x: 432, endPoint y: 111, distance: 301.8
click at [432, 111] on div "Instructions: In the text below some words are missing. Drag words from the box…" at bounding box center [529, 249] width 607 height 448
drag, startPoint x: 541, startPoint y: 393, endPoint x: 331, endPoint y: 107, distance: 354.7
click at [331, 107] on div "Instructions: In the text below some words are missing. Drag words from the box…" at bounding box center [529, 249] width 607 height 448
drag, startPoint x: 535, startPoint y: 393, endPoint x: 424, endPoint y: 109, distance: 305.1
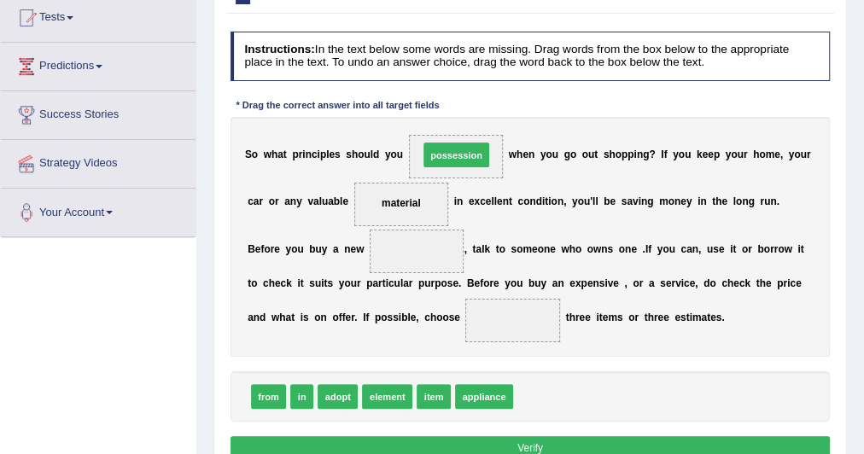
click at [424, 109] on div "Instructions: In the text below some words are missing. Drag words from the box…" at bounding box center [529, 249] width 607 height 448
click at [427, 392] on span "item" at bounding box center [433, 396] width 34 height 25
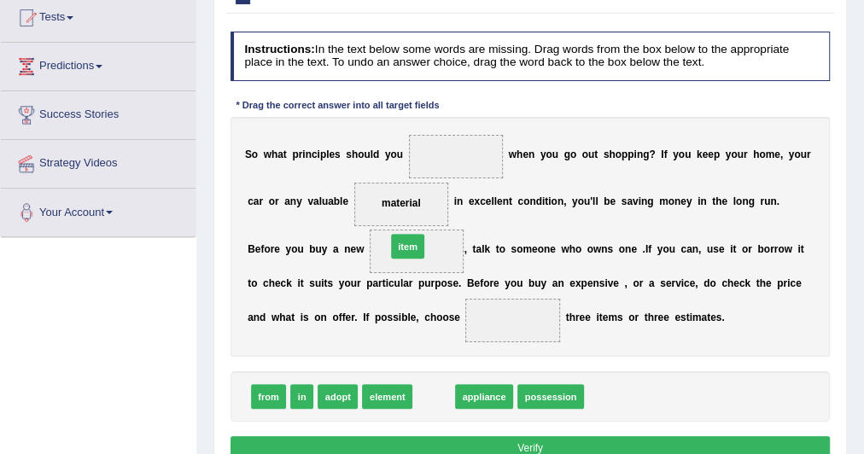
drag, startPoint x: 427, startPoint y: 392, endPoint x: 396, endPoint y: 216, distance: 178.5
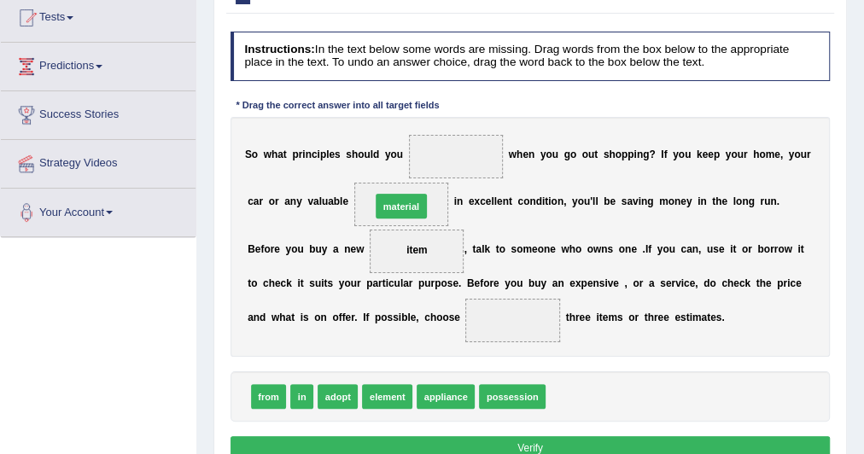
drag, startPoint x: 564, startPoint y: 393, endPoint x: 359, endPoint y: 169, distance: 303.2
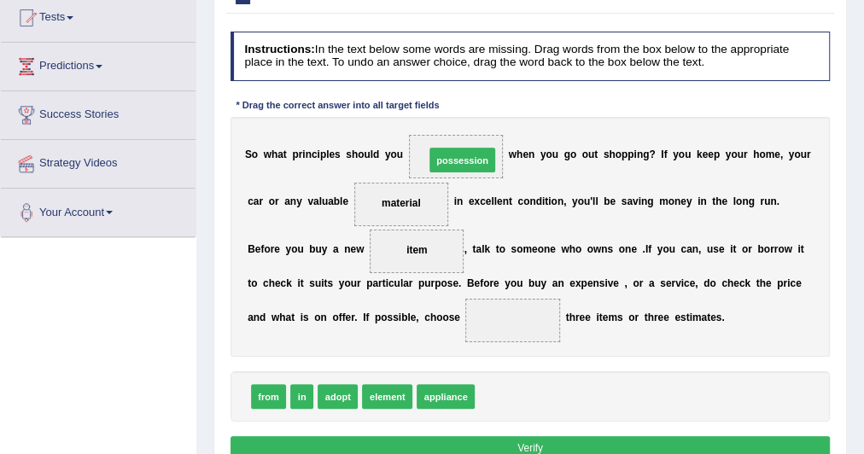
drag, startPoint x: 491, startPoint y: 396, endPoint x: 432, endPoint y: 115, distance: 286.9
click at [432, 115] on div "Instructions: In the text below some words are missing. Drag words from the box…" at bounding box center [529, 249] width 607 height 448
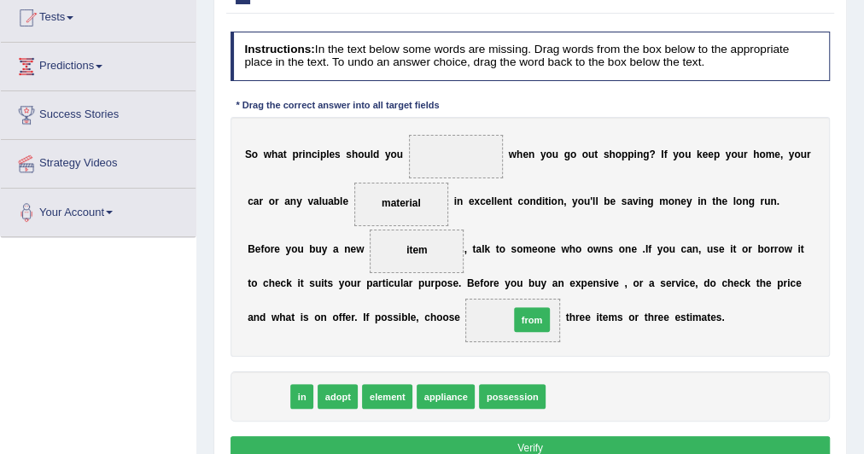
drag, startPoint x: 260, startPoint y: 389, endPoint x: 570, endPoint y: 300, distance: 322.5
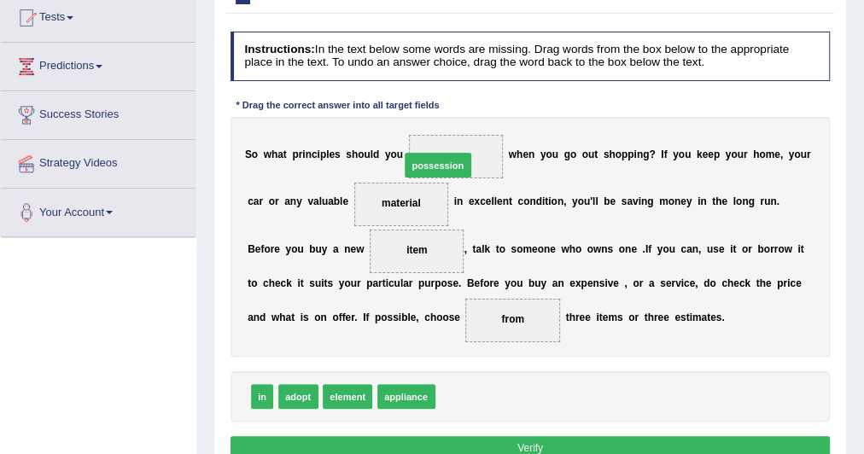
drag, startPoint x: 486, startPoint y: 402, endPoint x: 447, endPoint y: 127, distance: 277.5
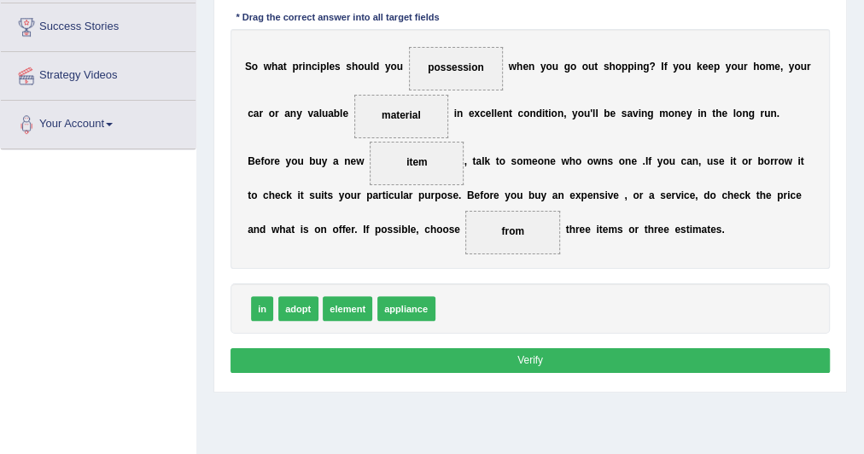
scroll to position [275, 0]
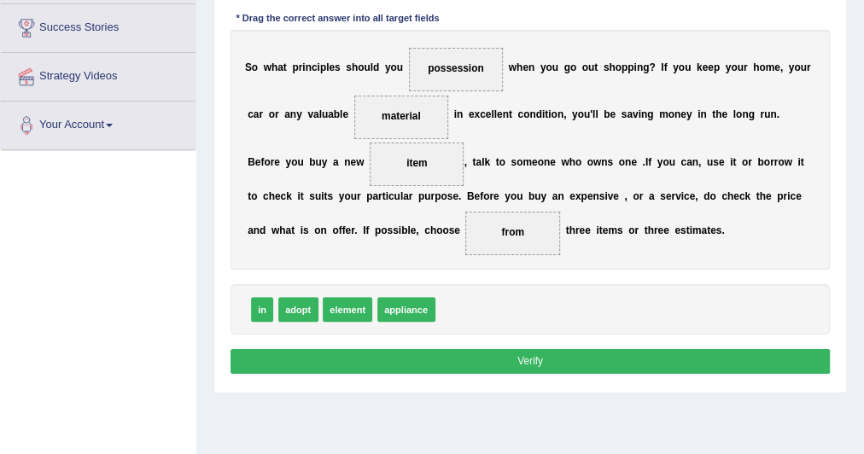
click at [482, 349] on button "Verify" at bounding box center [530, 361] width 600 height 25
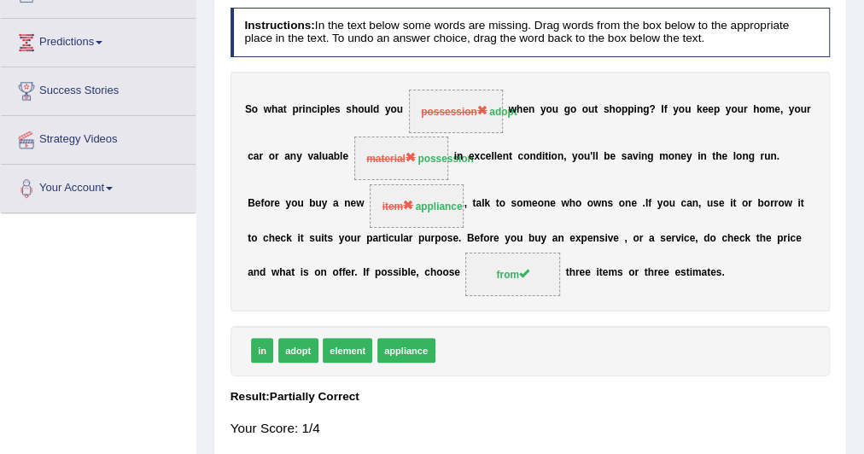
scroll to position [0, 0]
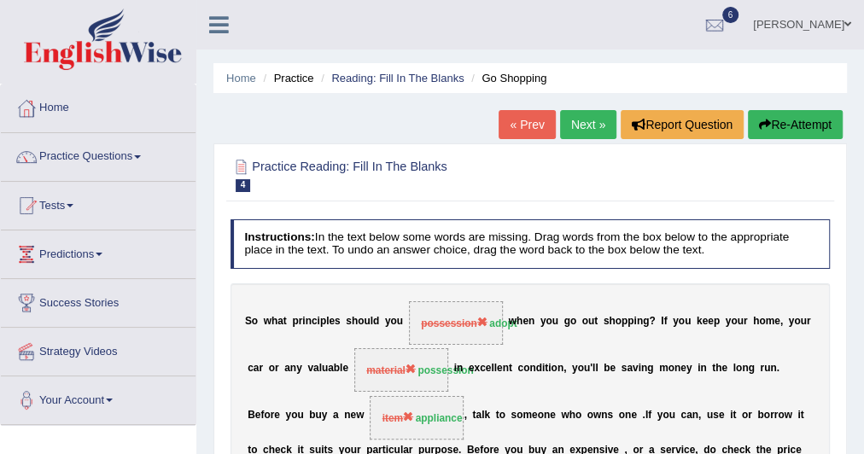
click at [578, 116] on link "Next »" at bounding box center [588, 124] width 56 height 29
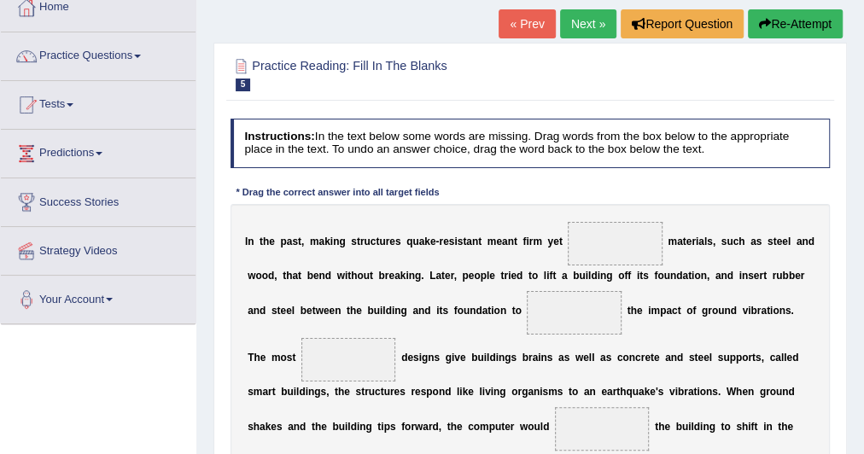
scroll to position [99, 0]
